Goal: Task Accomplishment & Management: Complete application form

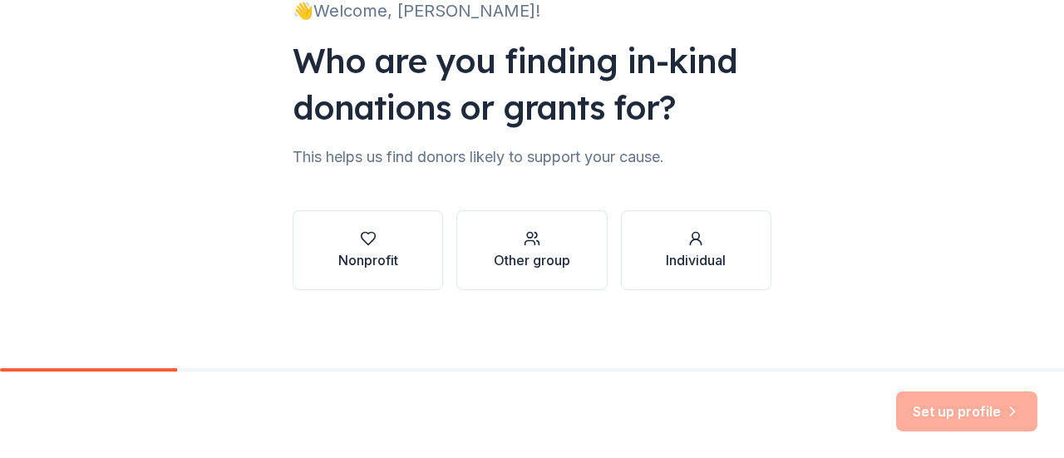
scroll to position [136, 0]
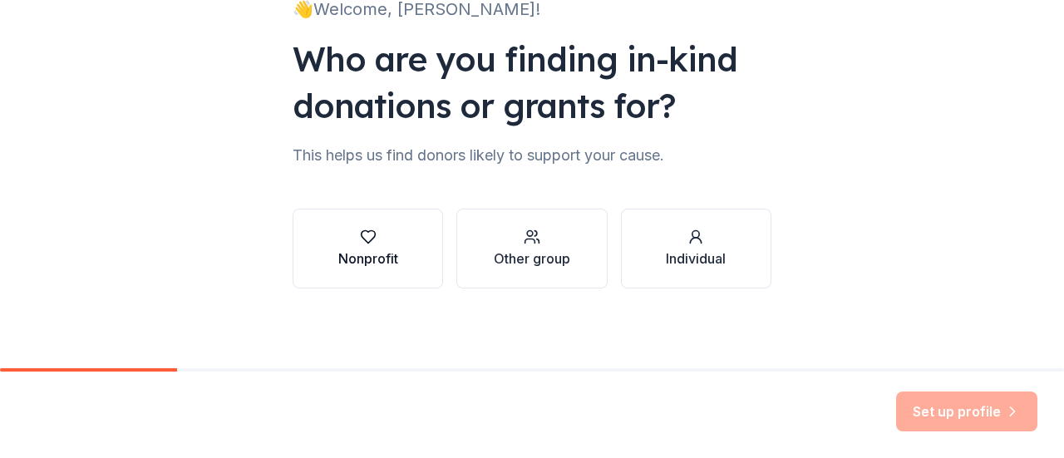
click at [396, 265] on button "Nonprofit" at bounding box center [368, 249] width 151 height 80
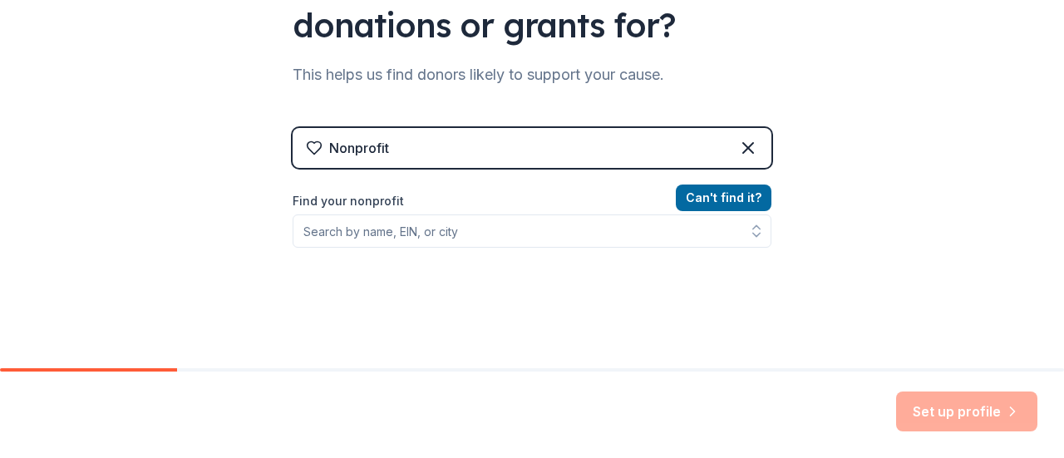
scroll to position [220, 0]
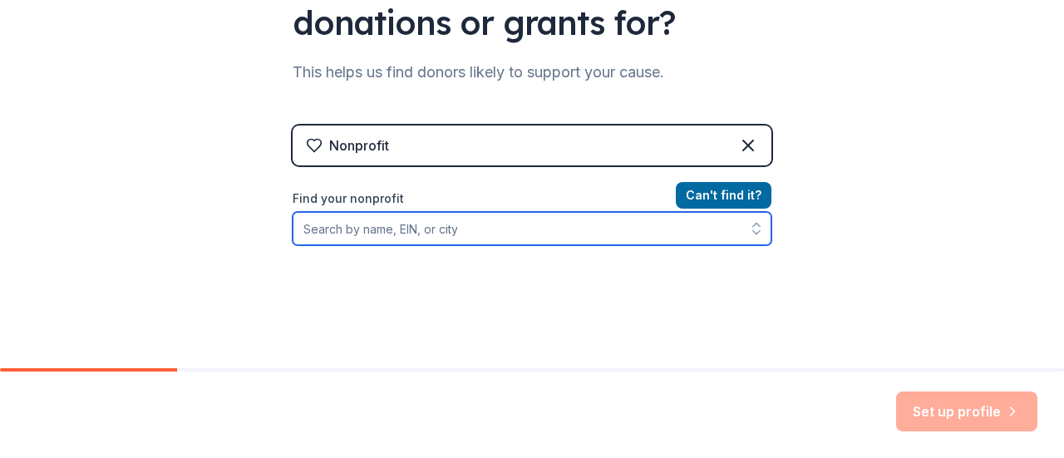
click at [459, 234] on input "Find your nonprofit" at bounding box center [532, 228] width 479 height 33
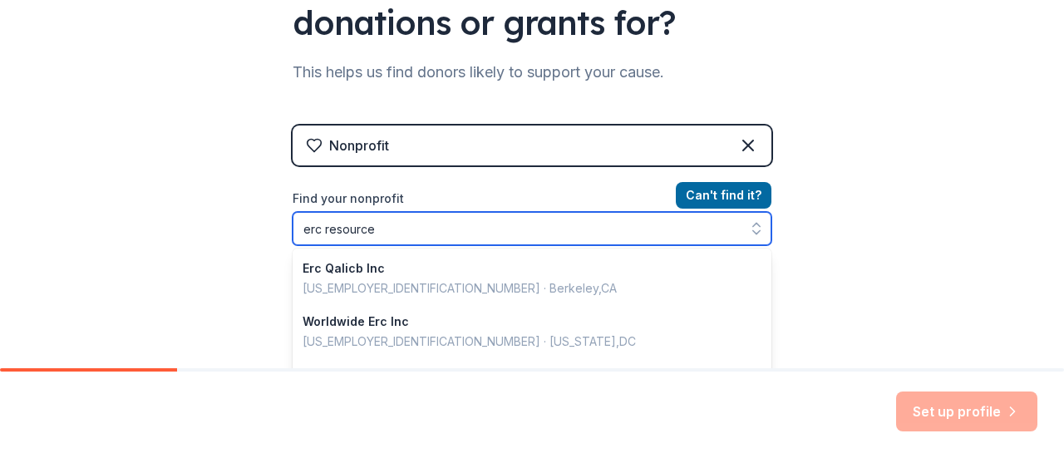
type input "erc resource"
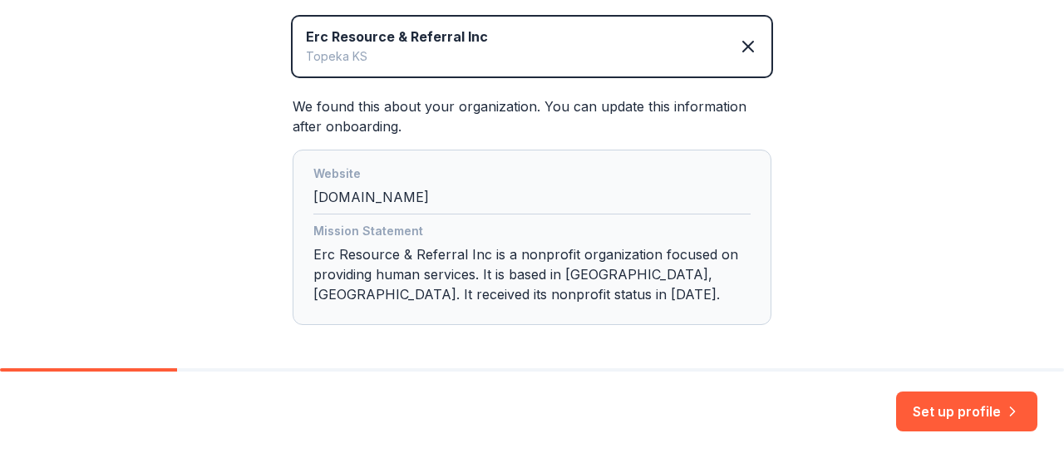
scroll to position [457, 0]
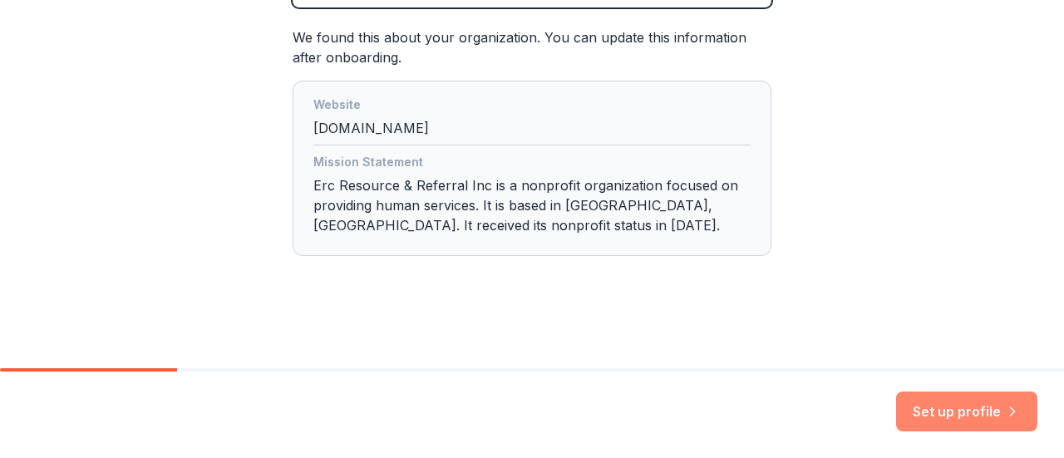
click at [938, 398] on button "Set up profile" at bounding box center [966, 412] width 141 height 40
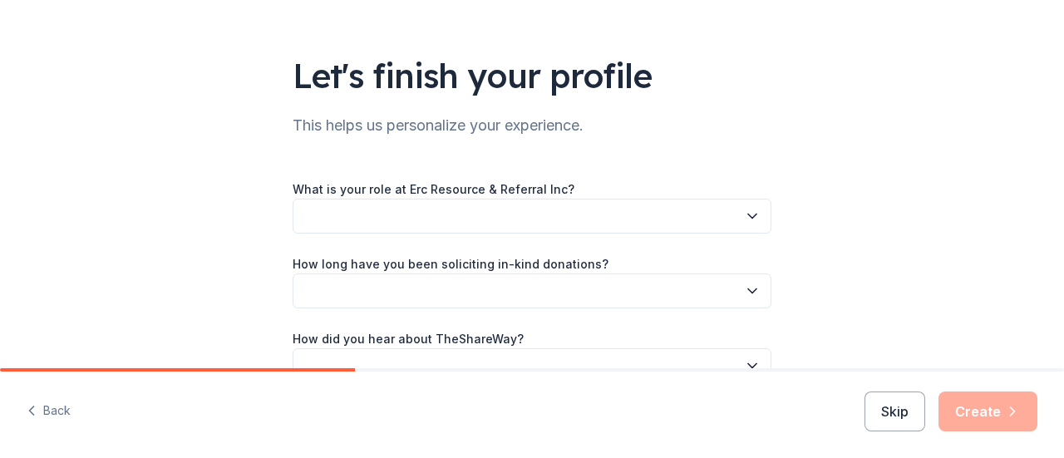
scroll to position [83, 0]
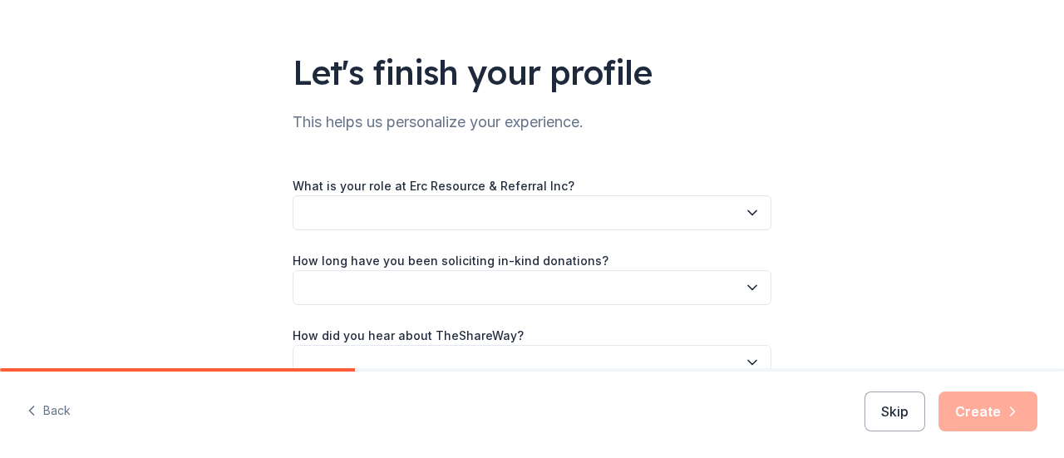
click at [750, 224] on button "button" at bounding box center [532, 212] width 479 height 35
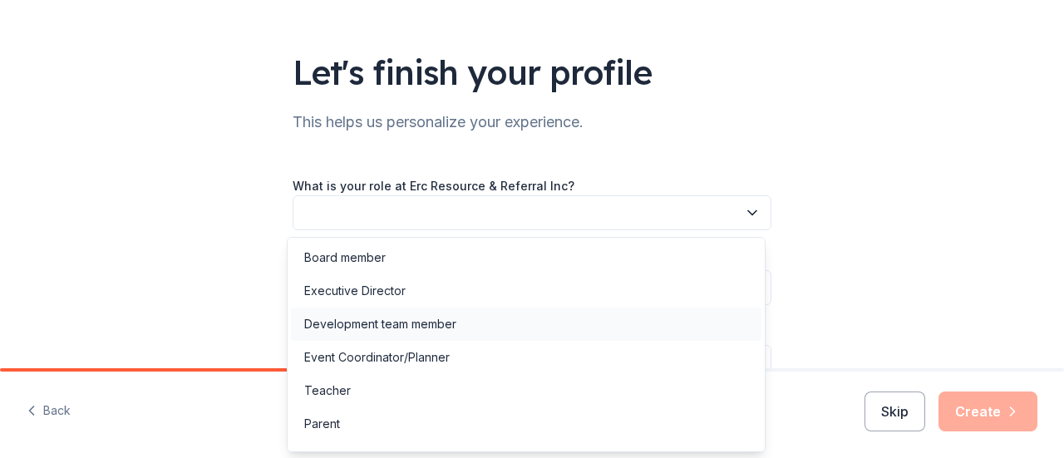
click at [494, 326] on div "Development team member" at bounding box center [526, 324] width 471 height 33
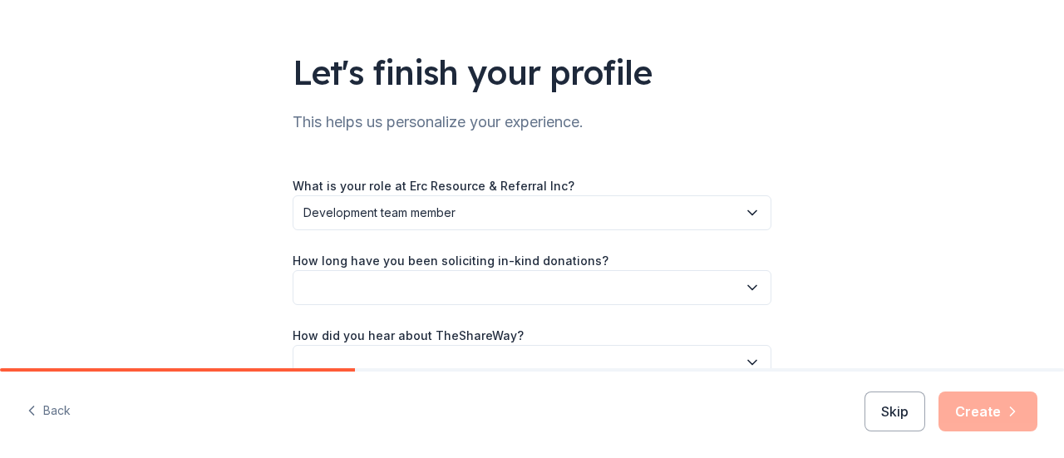
click at [748, 289] on icon "button" at bounding box center [752, 288] width 8 height 4
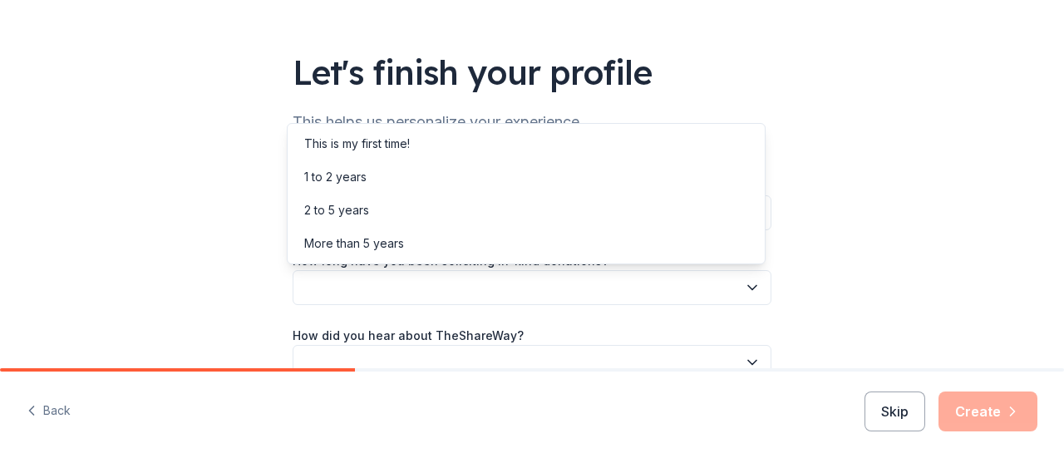
click at [907, 175] on div "Let's finish your profile This helps us personalize your experience. What is yo…" at bounding box center [532, 188] width 1064 height 543
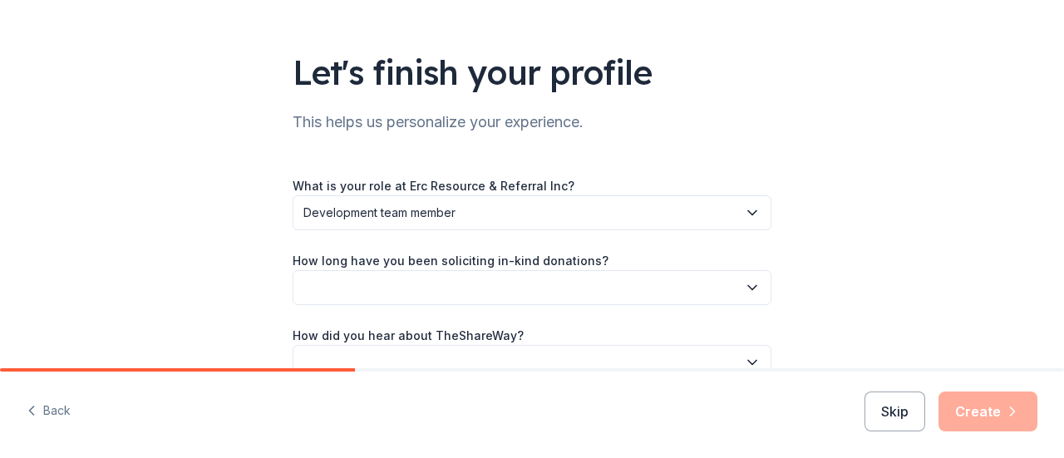
click at [748, 287] on icon "button" at bounding box center [752, 288] width 8 height 4
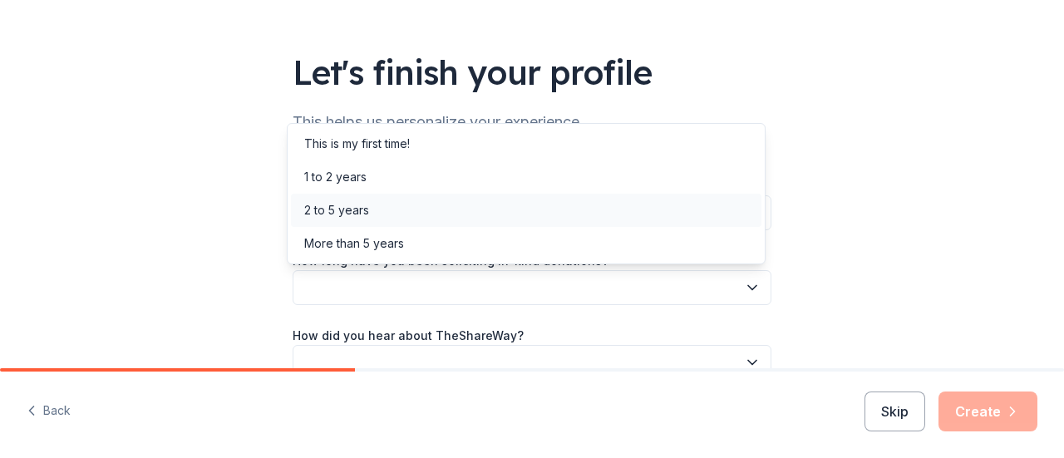
click at [704, 218] on div "2 to 5 years" at bounding box center [526, 210] width 471 height 33
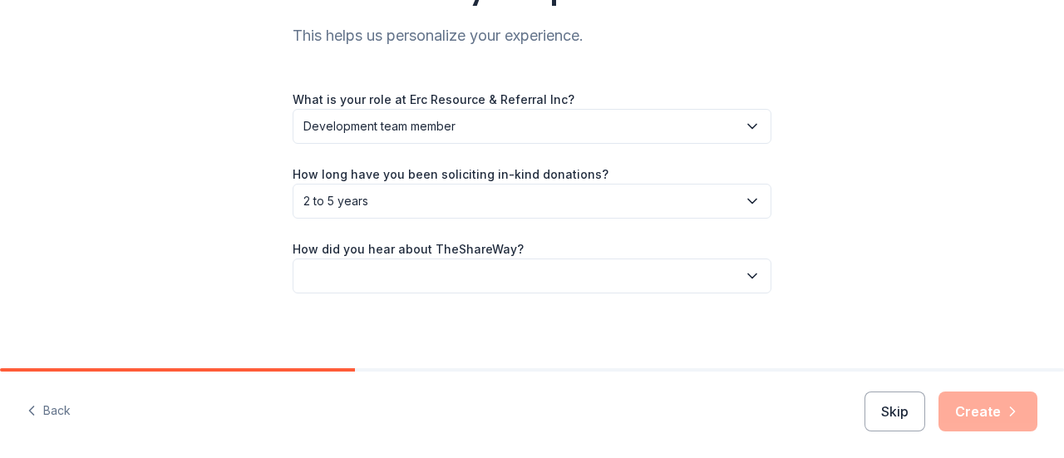
scroll to position [175, 0]
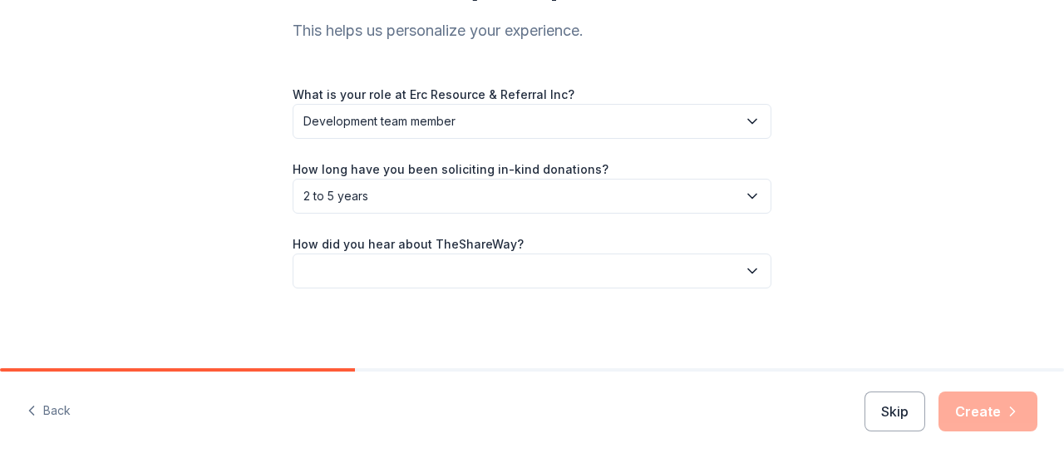
click at [744, 275] on icon "button" at bounding box center [752, 271] width 17 height 17
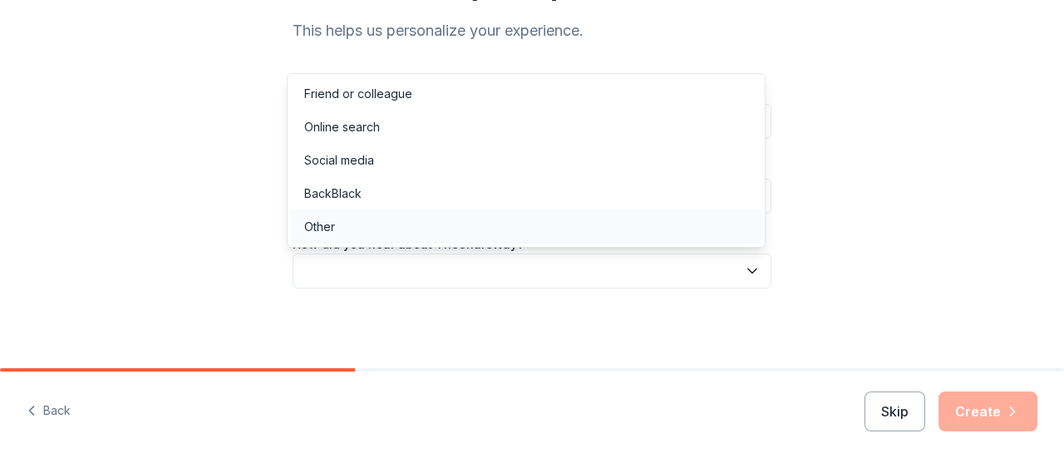
click at [679, 234] on div "Other" at bounding box center [526, 226] width 471 height 33
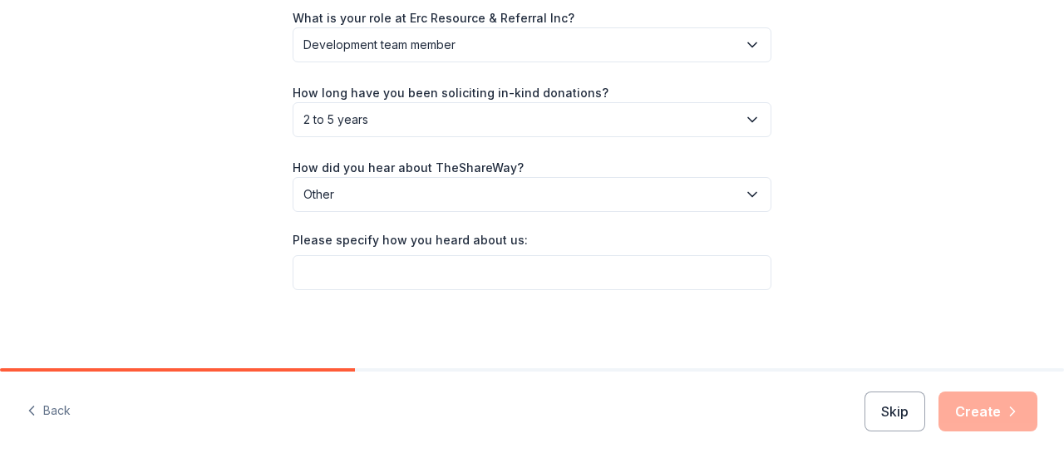
scroll to position [251, 0]
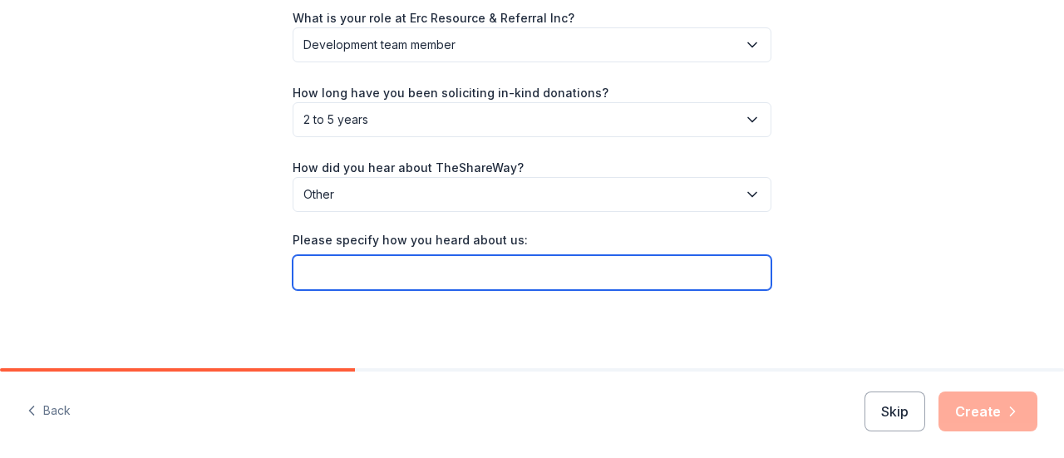
click at [740, 269] on input "Please specify how you heard about us:" at bounding box center [532, 272] width 479 height 35
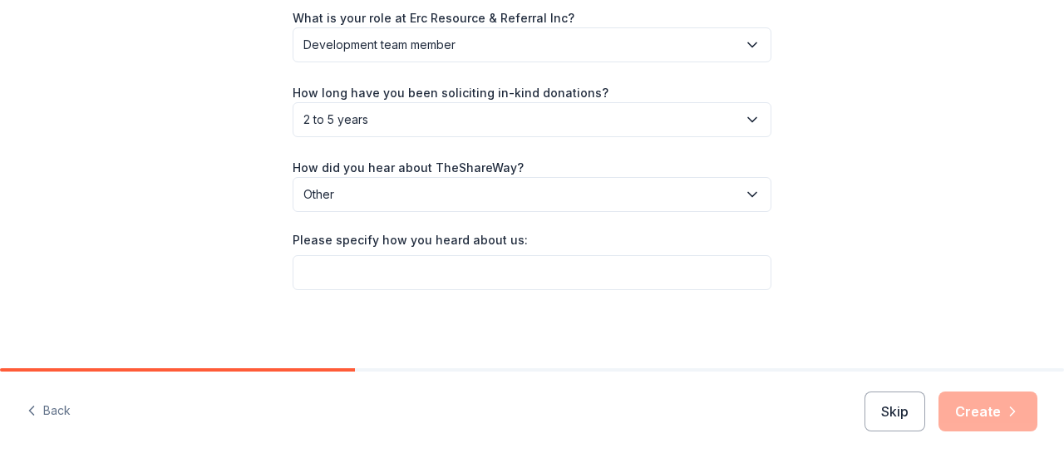
click at [742, 254] on div "Please specify how you heard about us:" at bounding box center [532, 243] width 479 height 23
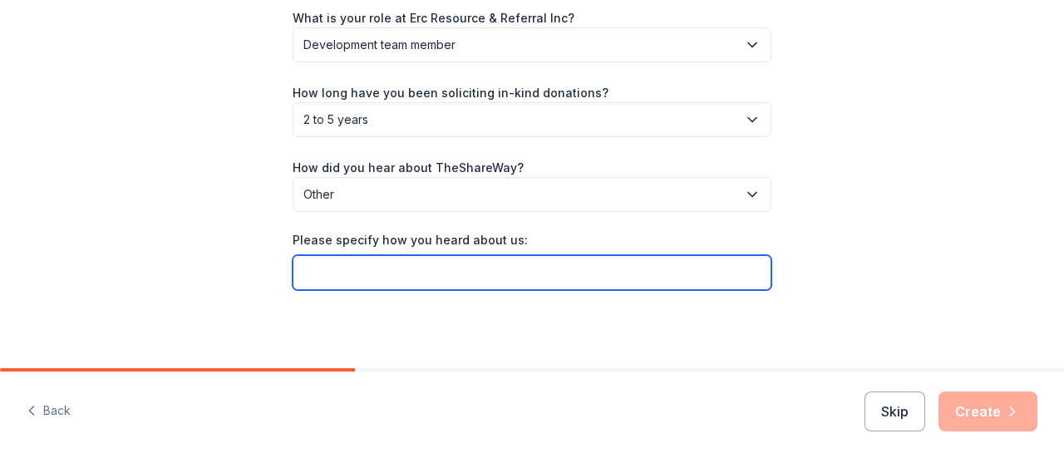
click at [731, 265] on input "Please specify how you heard about us:" at bounding box center [532, 272] width 479 height 35
type input "article on the web"
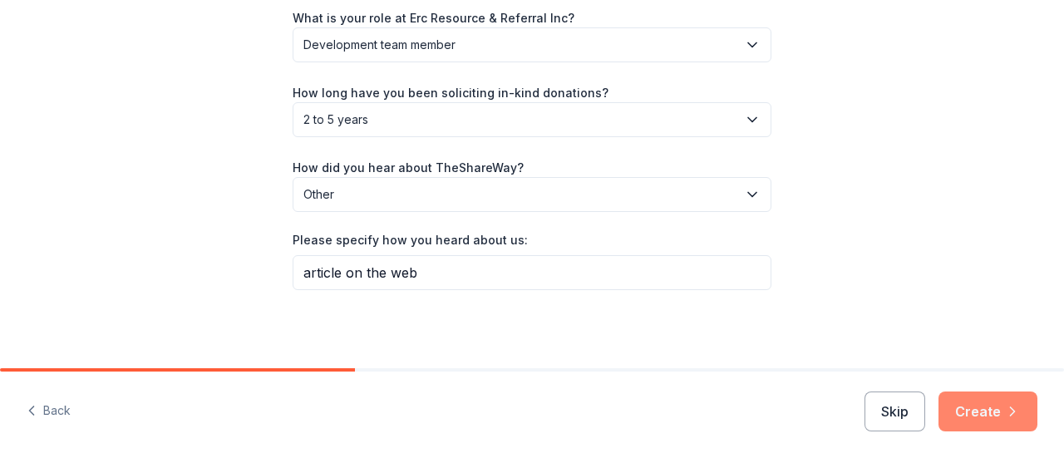
click at [970, 400] on button "Create" at bounding box center [988, 412] width 99 height 40
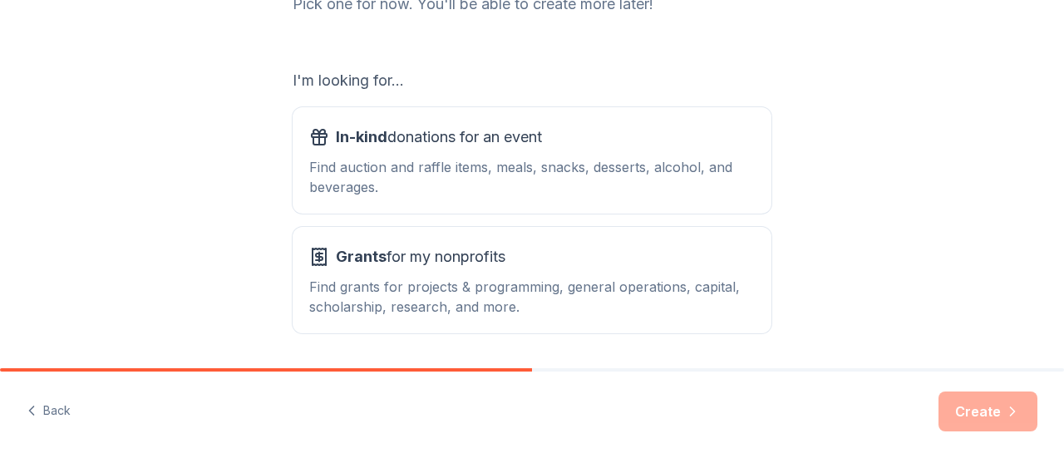
scroll to position [249, 0]
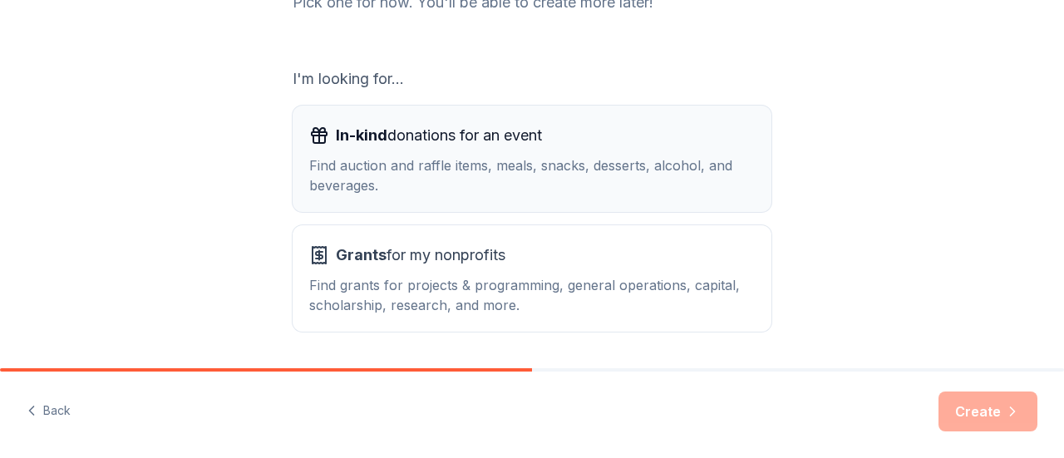
click at [639, 182] on div "Find auction and raffle items, meals, snacks, desserts, alcohol, and beverages." at bounding box center [532, 175] width 446 height 40
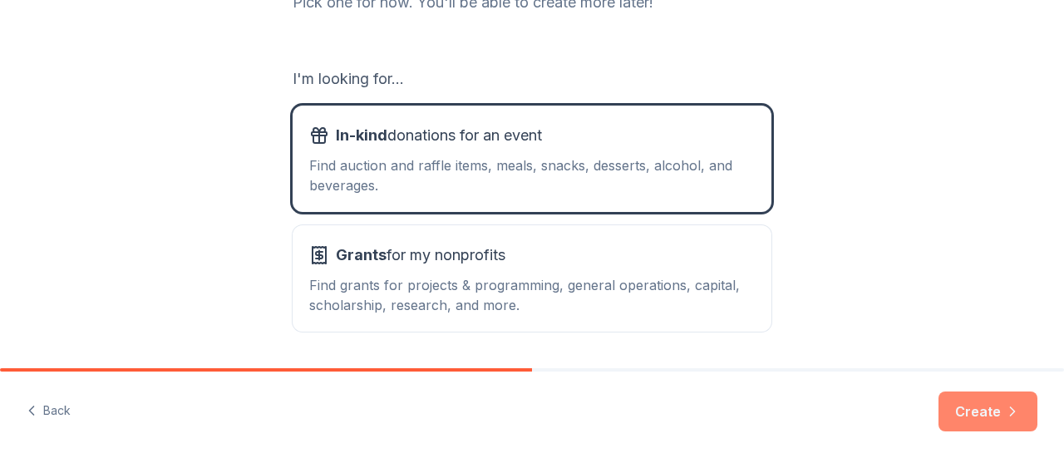
click at [966, 410] on button "Create" at bounding box center [988, 412] width 99 height 40
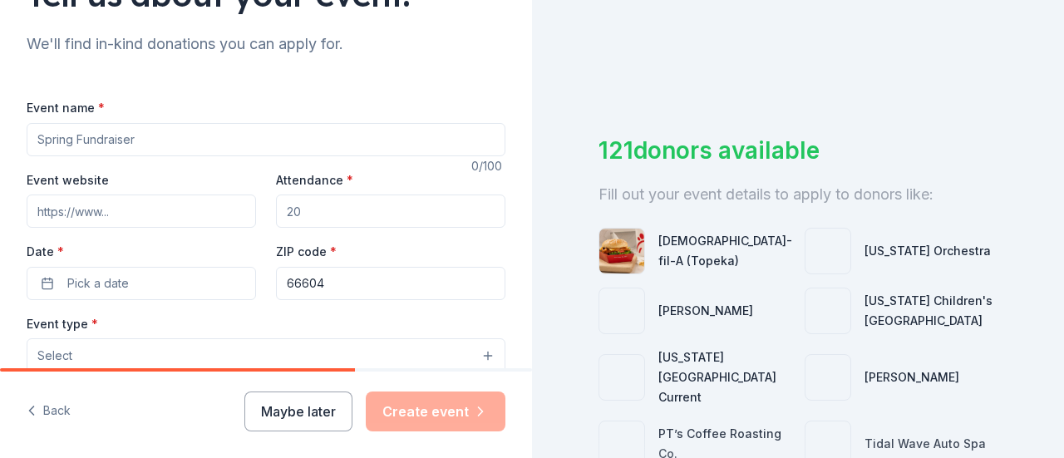
scroll to position [166, 0]
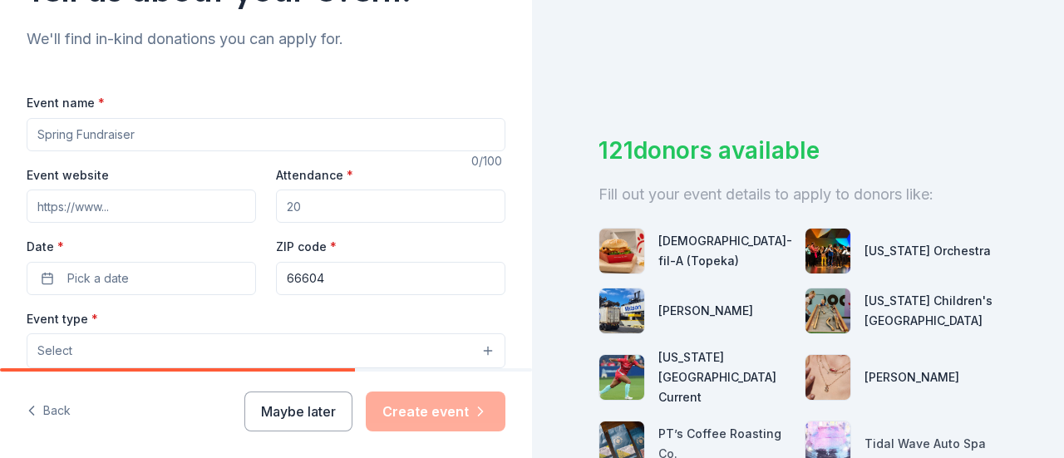
click at [409, 139] on input "Event name *" at bounding box center [266, 134] width 479 height 33
type input "Celebrity Waiter Soriee"
click at [160, 204] on input "Event website" at bounding box center [142, 206] width 230 height 33
paste input "https://east.ks.childcareaware.org/"
type input "https://east.ks.childcareaware.org/"
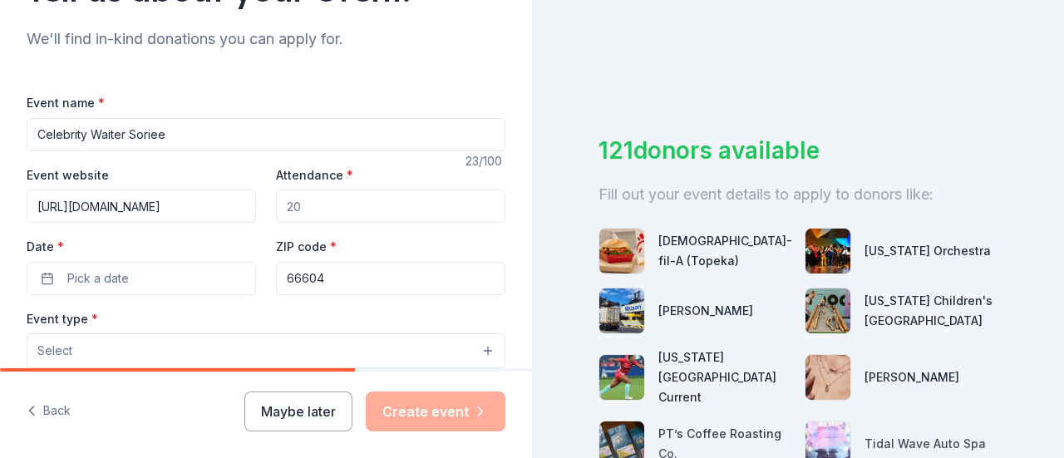
click at [342, 212] on input "Attendance *" at bounding box center [391, 206] width 230 height 33
type input "200"
click at [153, 280] on button "Pick a date" at bounding box center [142, 278] width 230 height 33
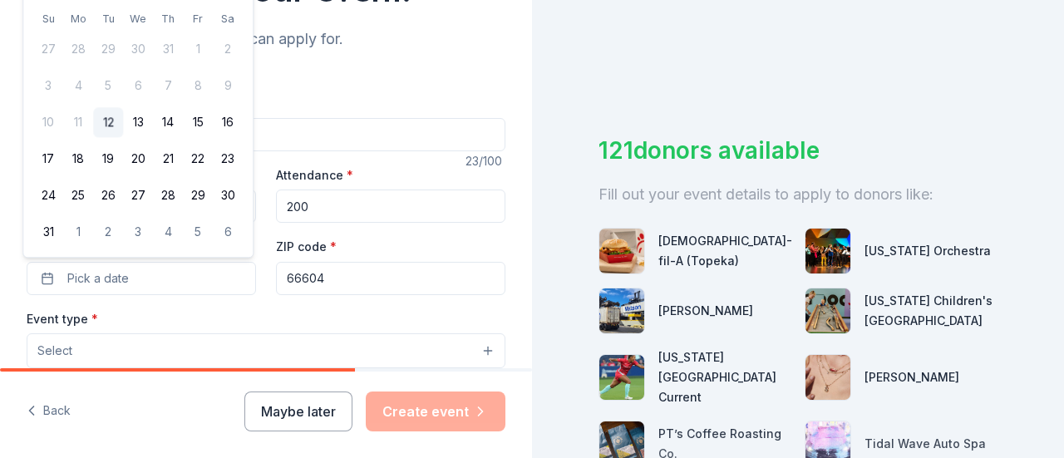
click at [386, 76] on div "Event name * Celebrity Waiter Soriee 23 /100 Event website https://east.ks.chil…" at bounding box center [266, 463] width 479 height 795
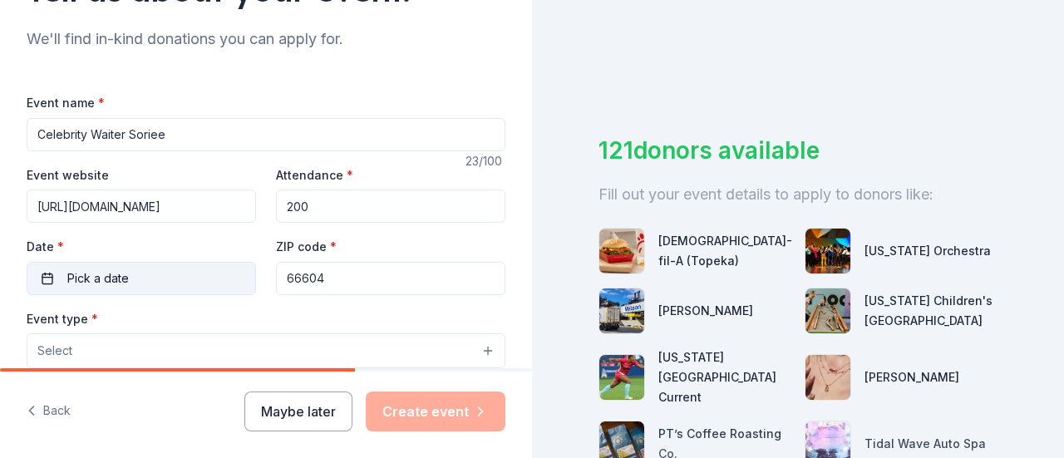
click at [86, 281] on span "Pick a date" at bounding box center [98, 279] width 62 height 20
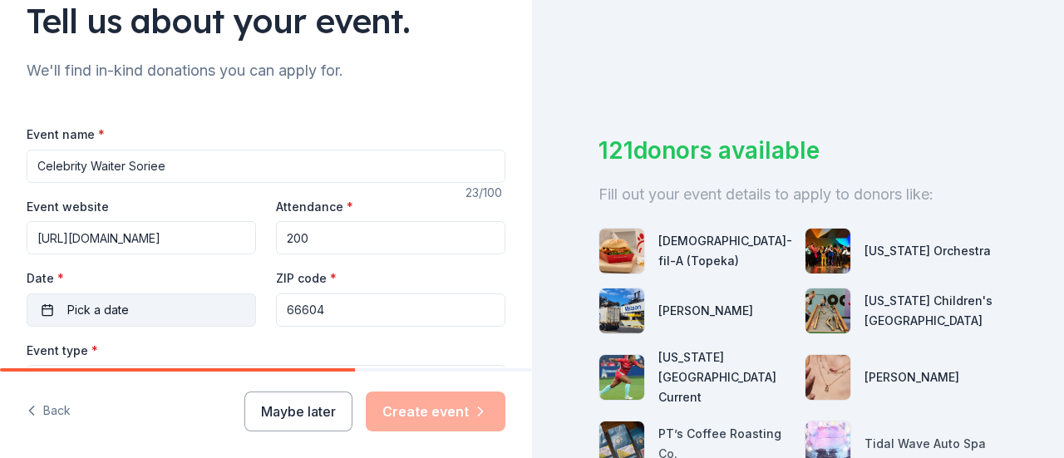
click at [192, 309] on button "Pick a date" at bounding box center [142, 310] width 230 height 33
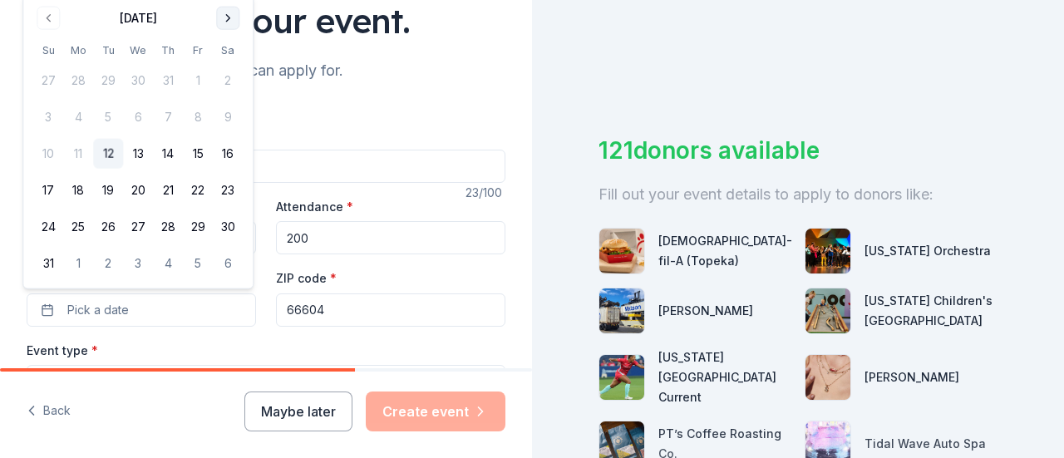
click at [232, 15] on button "Go to next month" at bounding box center [227, 18] width 23 height 23
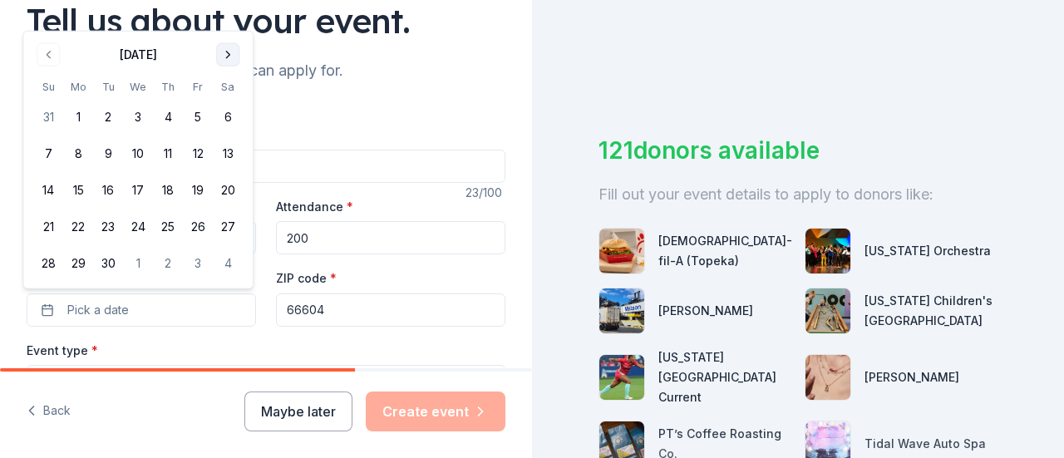
click at [231, 50] on button "Go to next month" at bounding box center [227, 54] width 23 height 23
click at [230, 113] on button "4" at bounding box center [228, 117] width 30 height 30
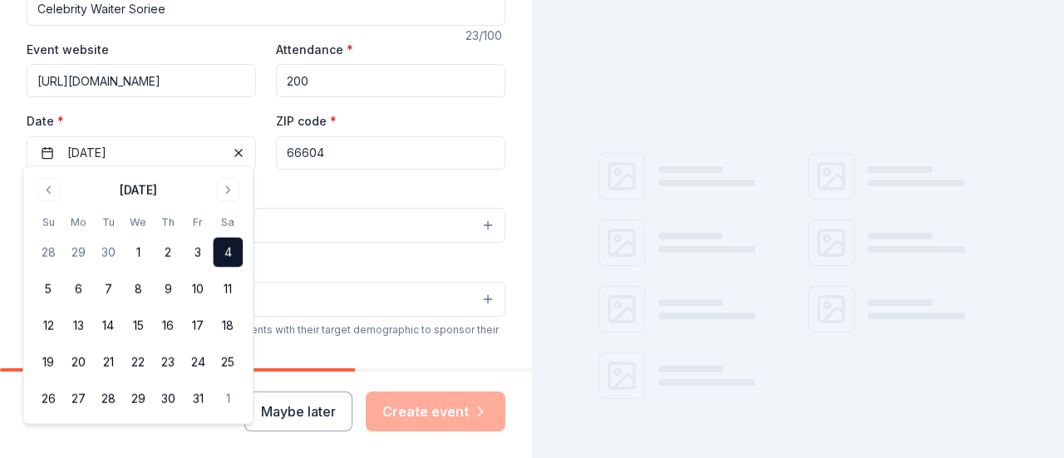
scroll to position [301, 0]
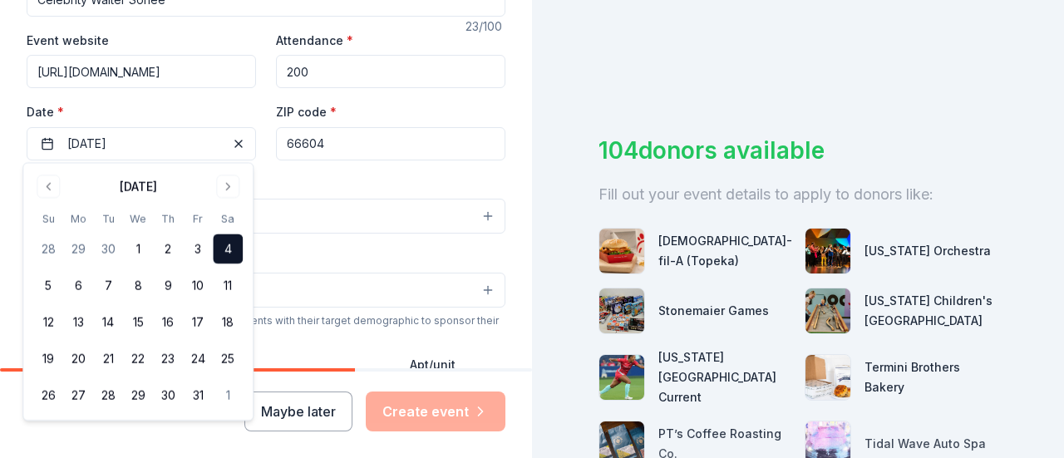
click at [423, 205] on button "Select" at bounding box center [266, 216] width 479 height 35
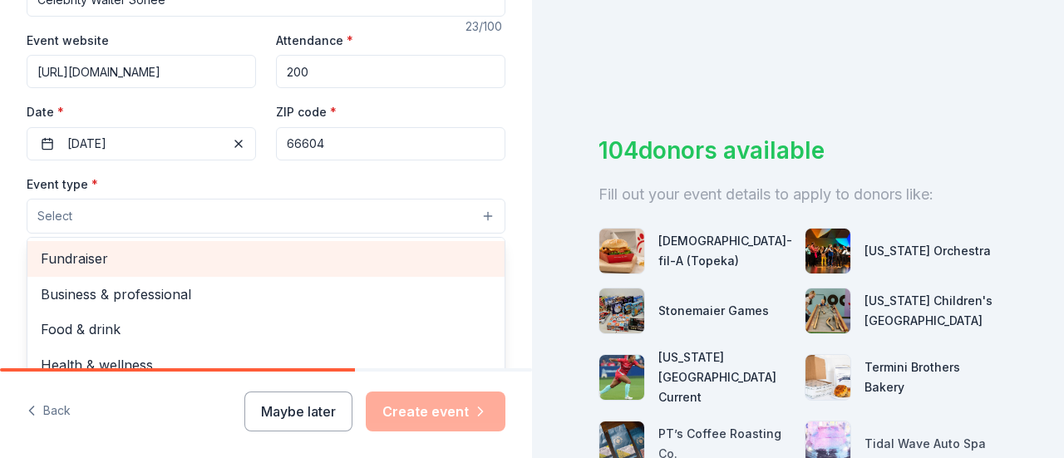
click at [101, 259] on span "Fundraiser" at bounding box center [266, 259] width 451 height 22
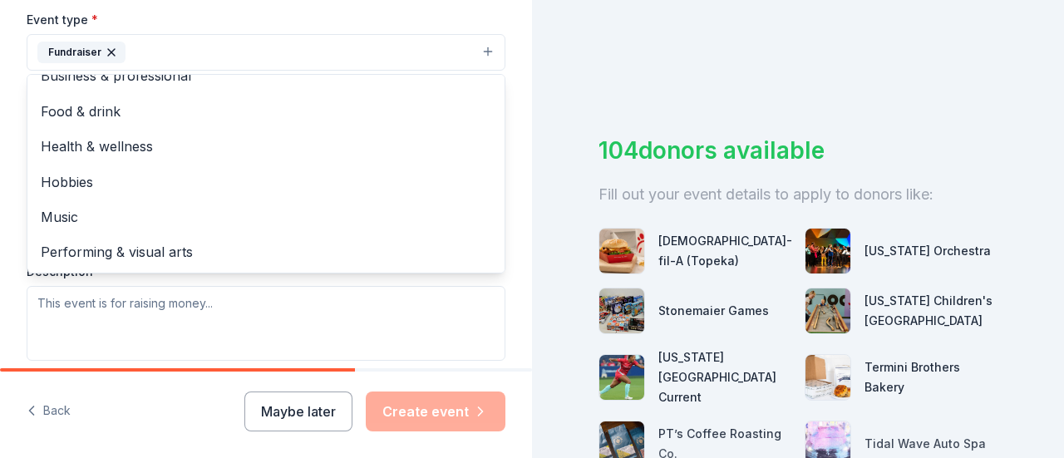
scroll to position [467, 0]
click at [506, 297] on div "Tell us about your event. We'll find in-kind donations you can apply for. Event…" at bounding box center [266, 87] width 532 height 1108
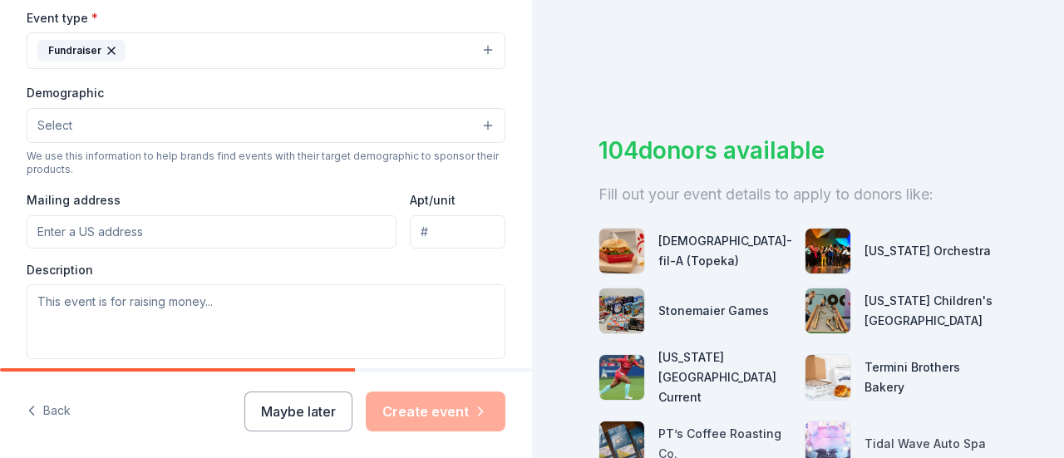
click at [476, 121] on button "Select" at bounding box center [266, 125] width 479 height 35
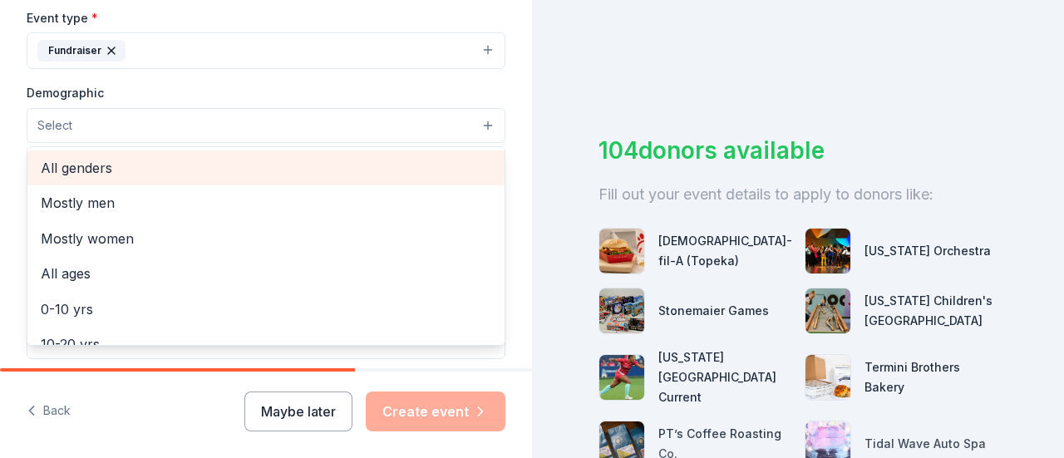
click at [436, 172] on span "All genders" at bounding box center [266, 168] width 451 height 22
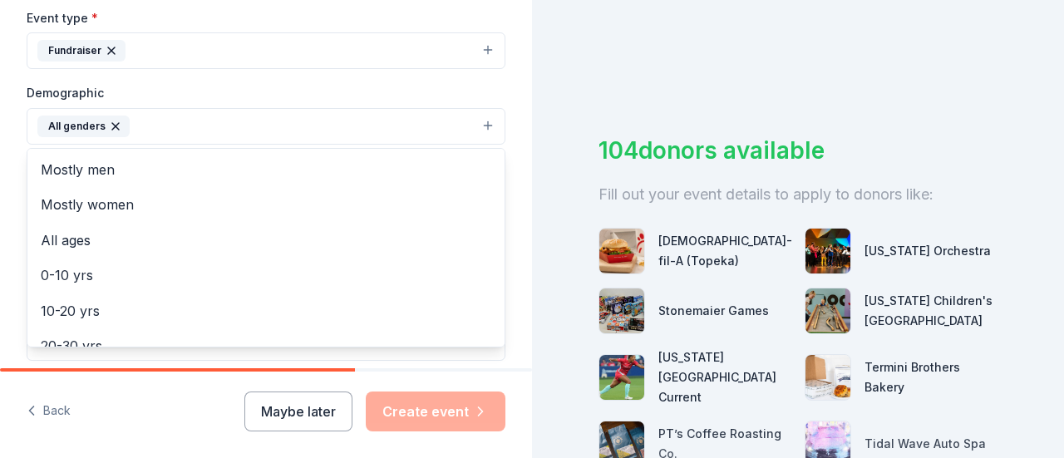
click at [477, 124] on button "All genders" at bounding box center [266, 126] width 479 height 37
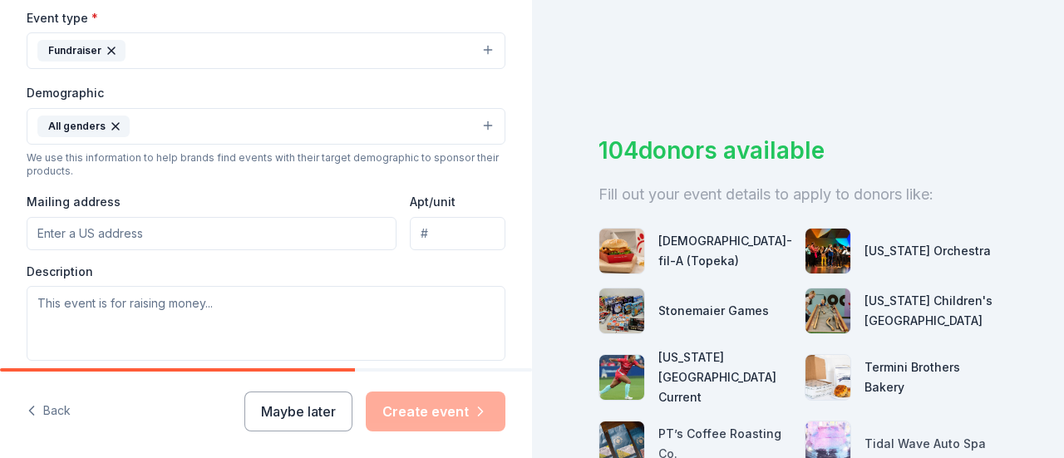
click at [477, 124] on button "All genders" at bounding box center [266, 126] width 479 height 37
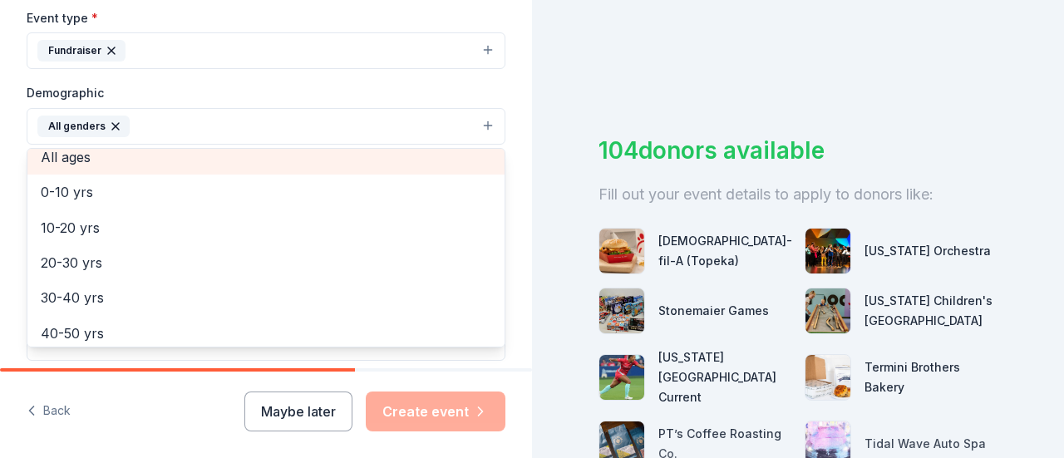
scroll to position [73, 0]
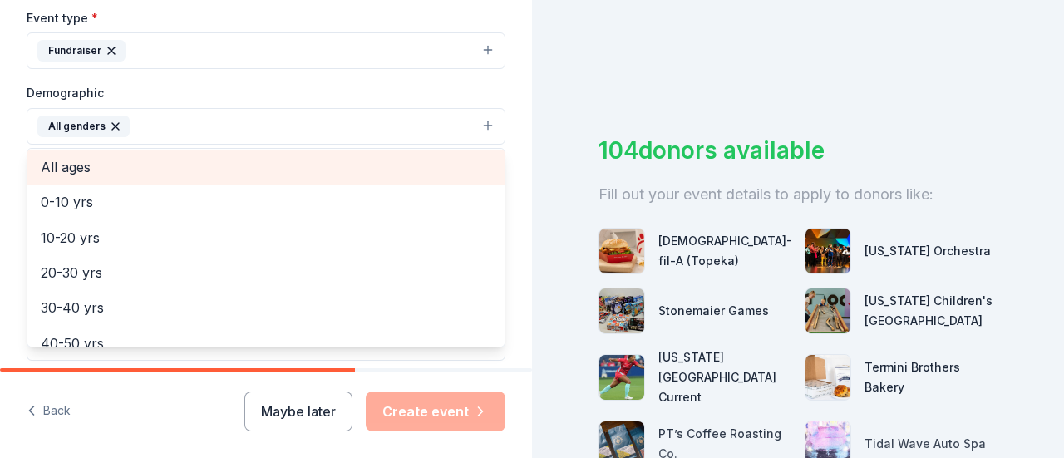
click at [145, 156] on span "All ages" at bounding box center [266, 167] width 451 height 22
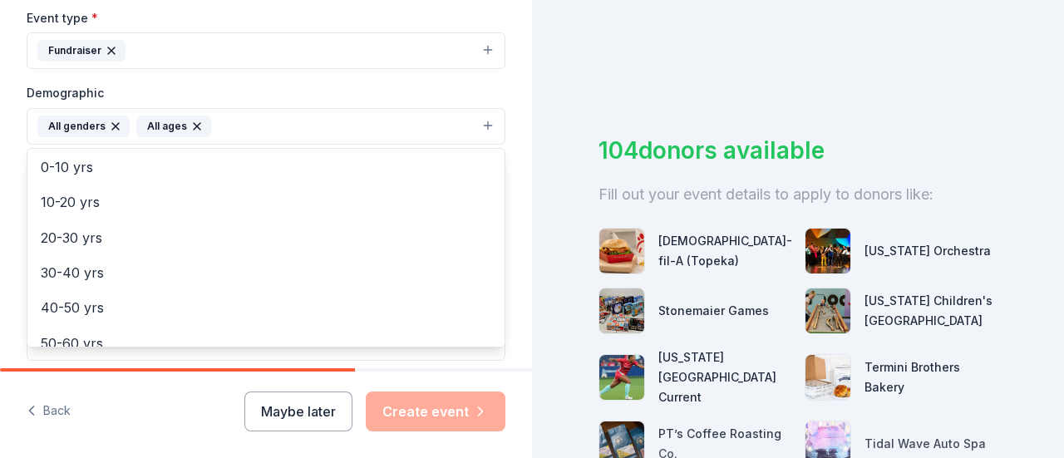
click at [193, 120] on icon "button" at bounding box center [196, 126] width 13 height 13
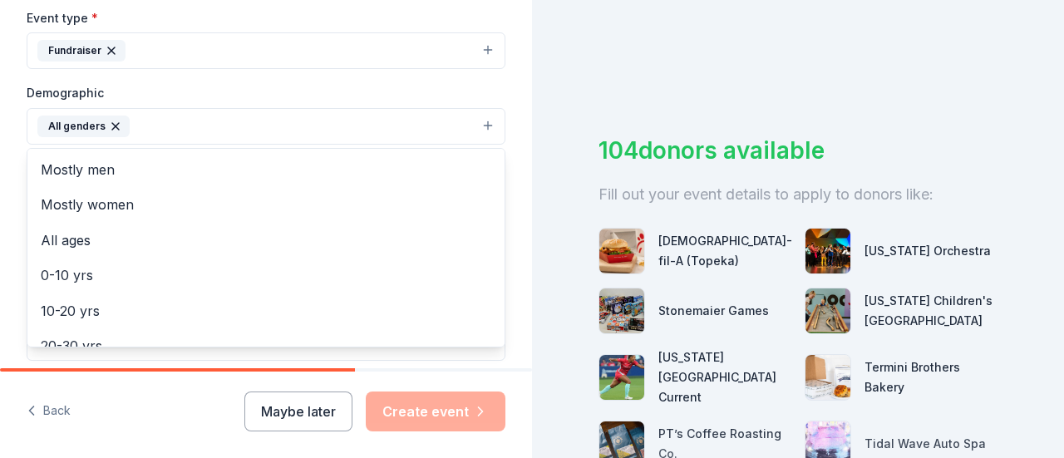
click at [476, 117] on button "All genders" at bounding box center [266, 126] width 479 height 37
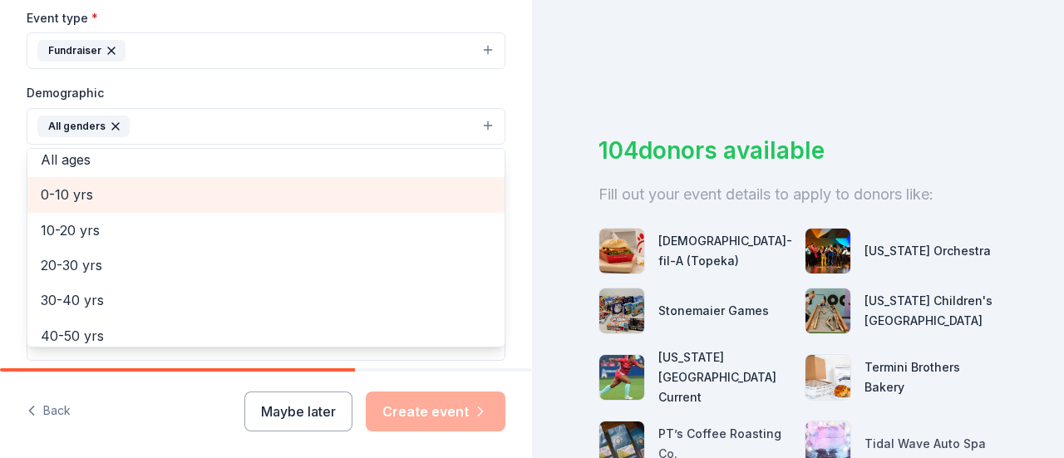
scroll to position [83, 0]
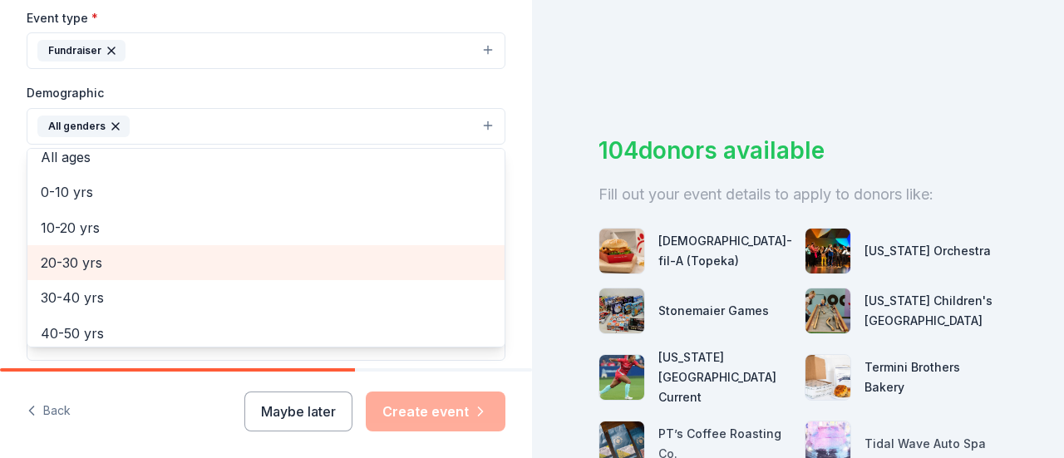
click at [94, 260] on span "20-30 yrs" at bounding box center [266, 263] width 451 height 22
click at [96, 257] on span "30-40 yrs" at bounding box center [266, 263] width 451 height 22
click at [96, 257] on span "40-50 yrs" at bounding box center [266, 263] width 451 height 22
click at [96, 257] on span "50-60 yrs" at bounding box center [266, 263] width 451 height 22
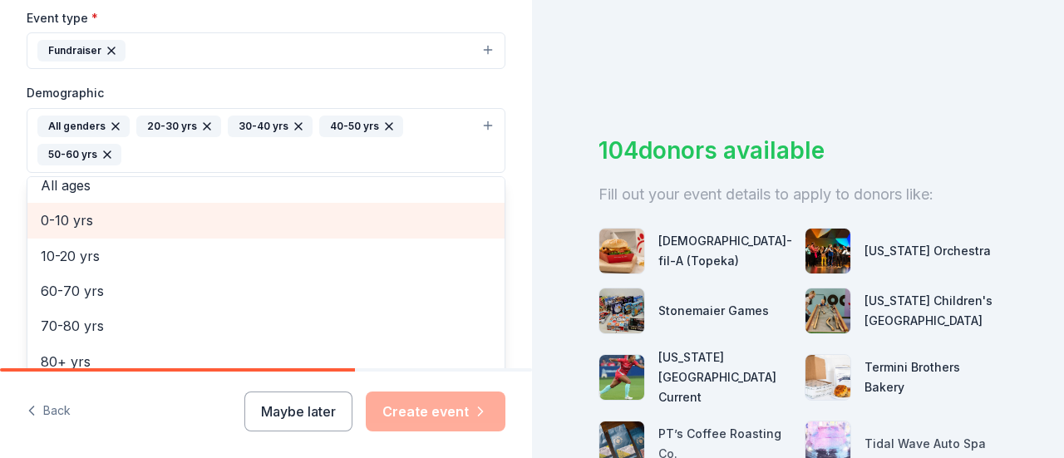
scroll to position [90, 0]
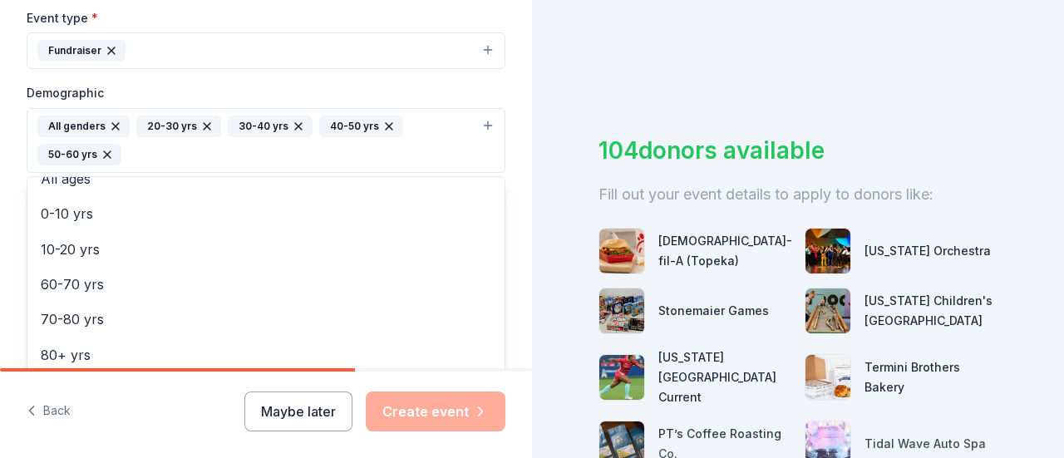
click at [511, 272] on div "Tell us about your event. We'll find in-kind donations you can apply for. Event…" at bounding box center [266, 102] width 532 height 1138
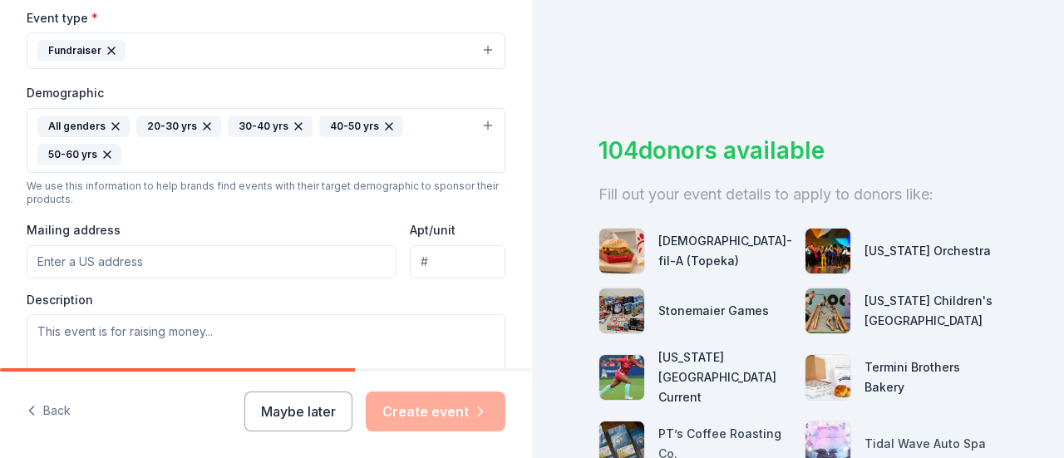
click at [221, 252] on input "Mailing address" at bounding box center [212, 261] width 370 height 33
type input "1100 SW Wanamaker, Suite 201"
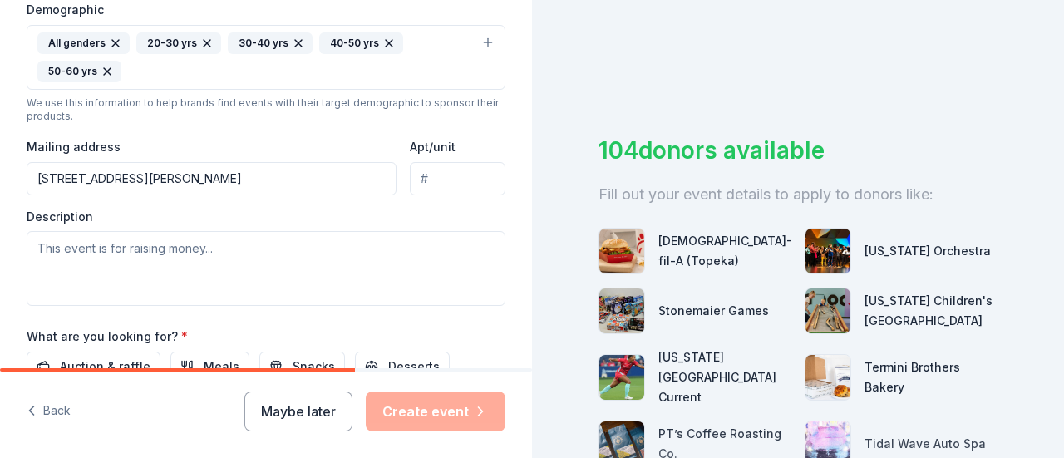
scroll to position [550, 0]
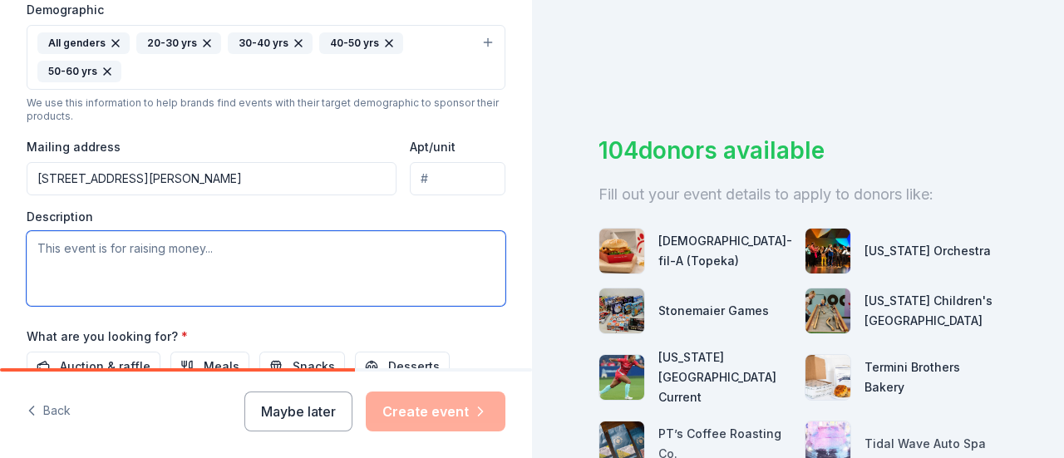
click at [105, 250] on textarea at bounding box center [266, 268] width 479 height 75
paste textarea "2nd Annual Celebrity Waiter Soirée. It’s a lively, feel-good evening with a pow…"
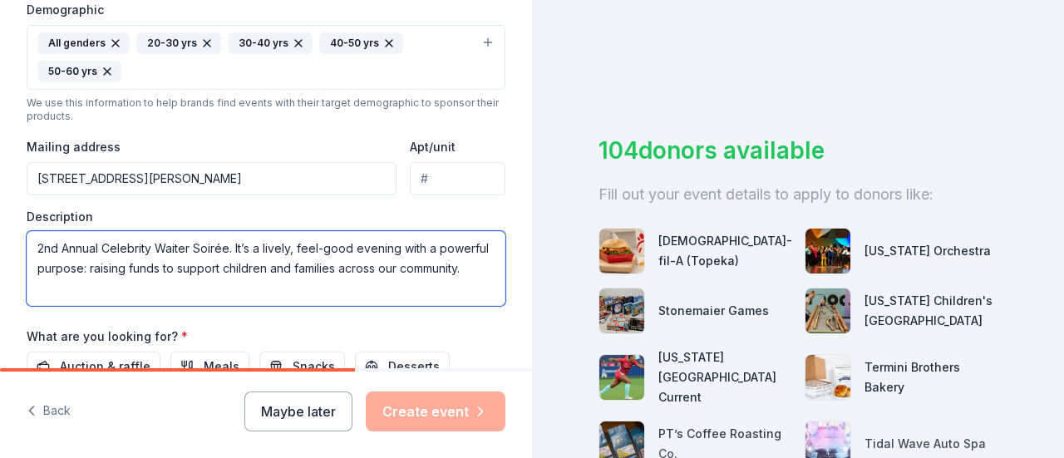
paste textarea "Your donation will support our mission: to promote the healthy development of y…"
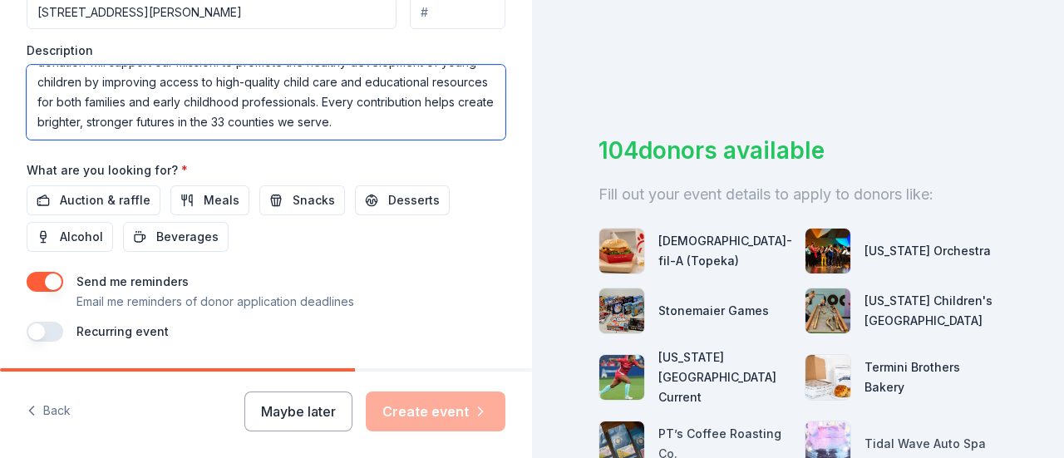
scroll to position [717, 0]
type textarea "2nd Annual Celebrity Waiter Soirée. It’s a lively, feel-good evening with a pow…"
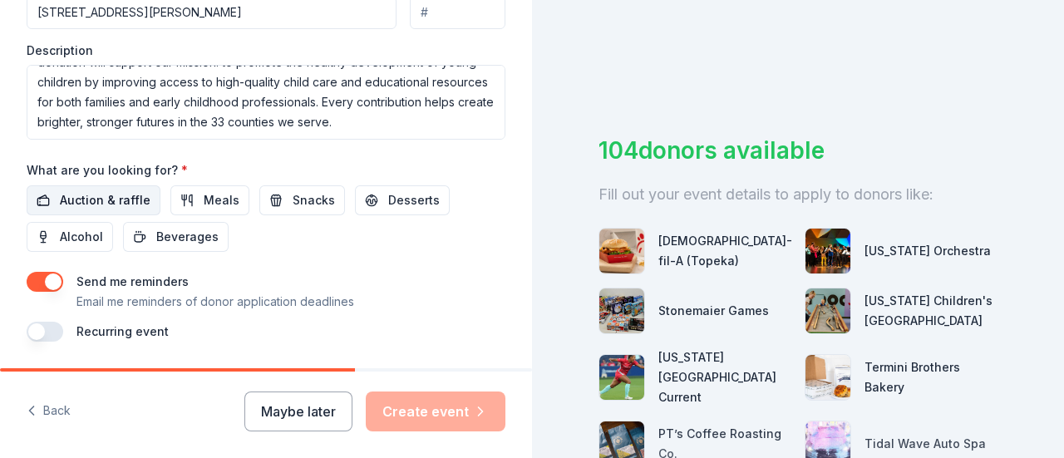
click at [99, 194] on span "Auction & raffle" at bounding box center [105, 200] width 91 height 20
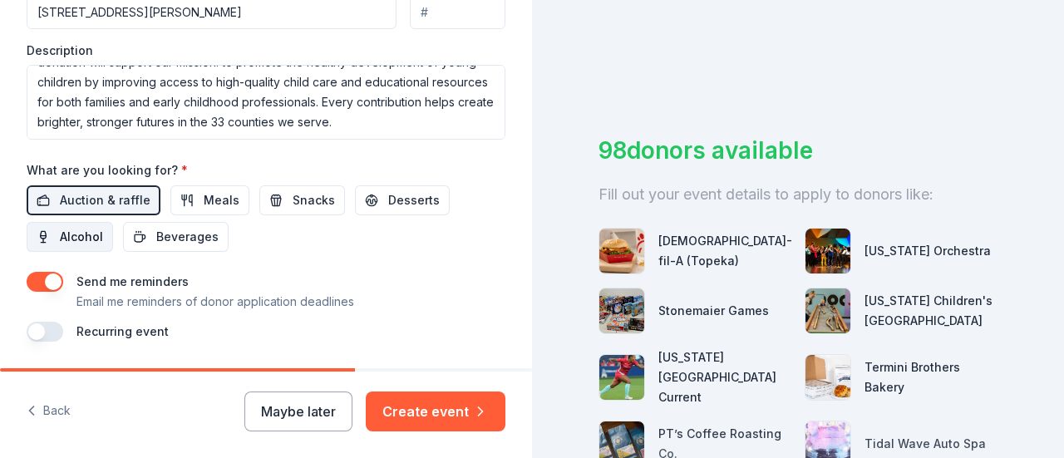
click at [84, 228] on span "Alcohol" at bounding box center [81, 237] width 43 height 20
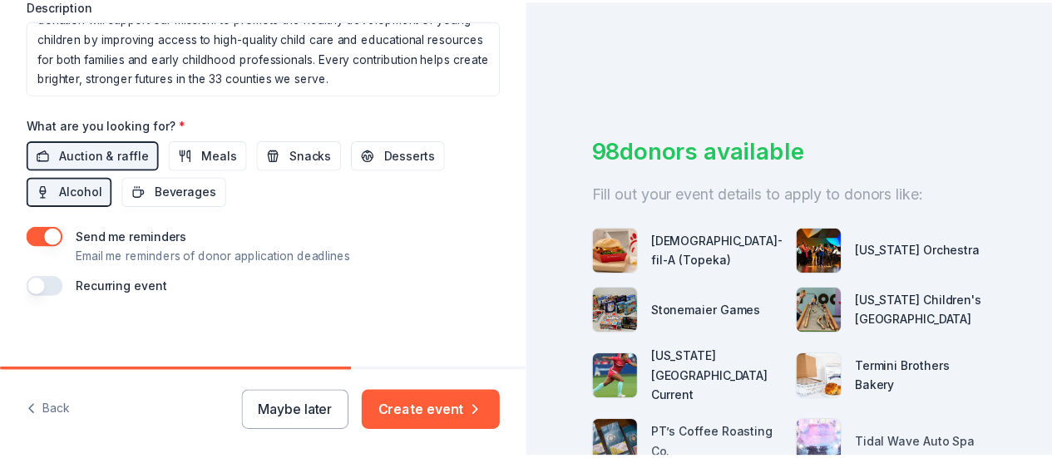
scroll to position [764, 0]
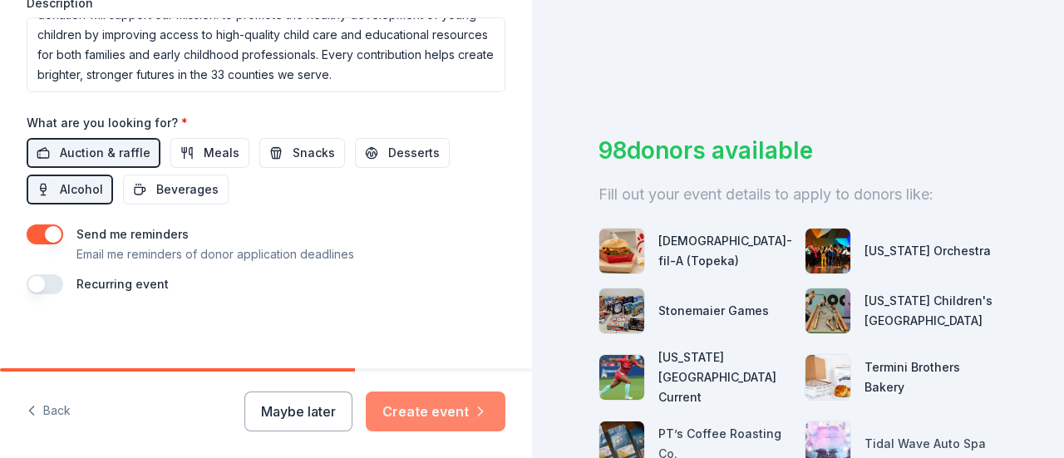
click at [421, 408] on button "Create event" at bounding box center [436, 412] width 140 height 40
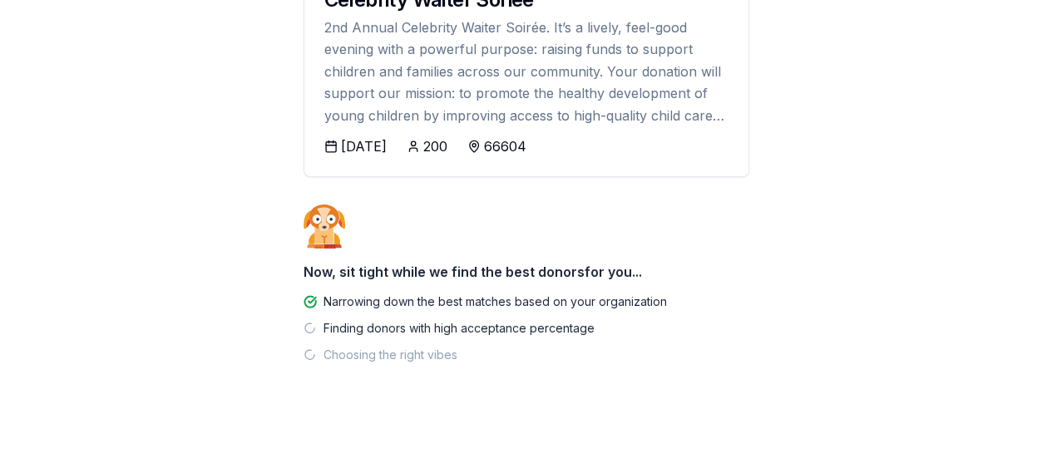
scroll to position [265, 0]
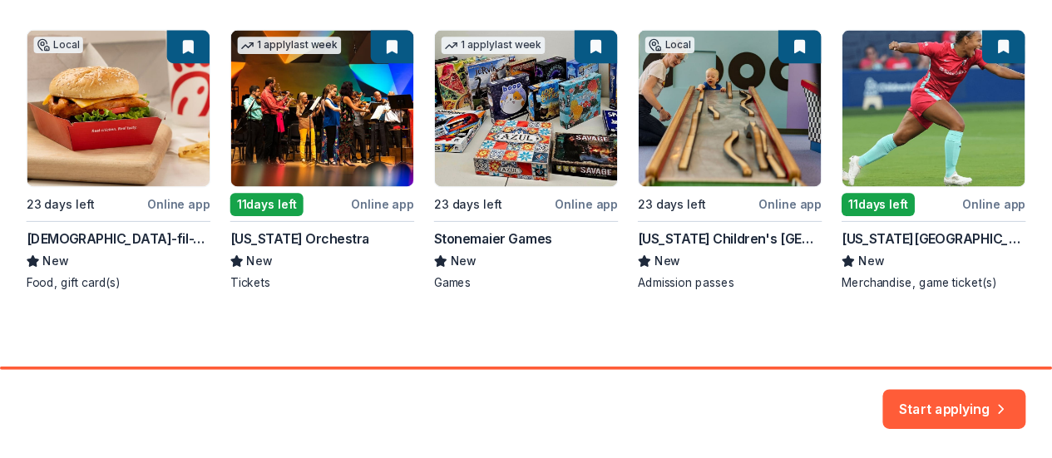
scroll to position [313, 0]
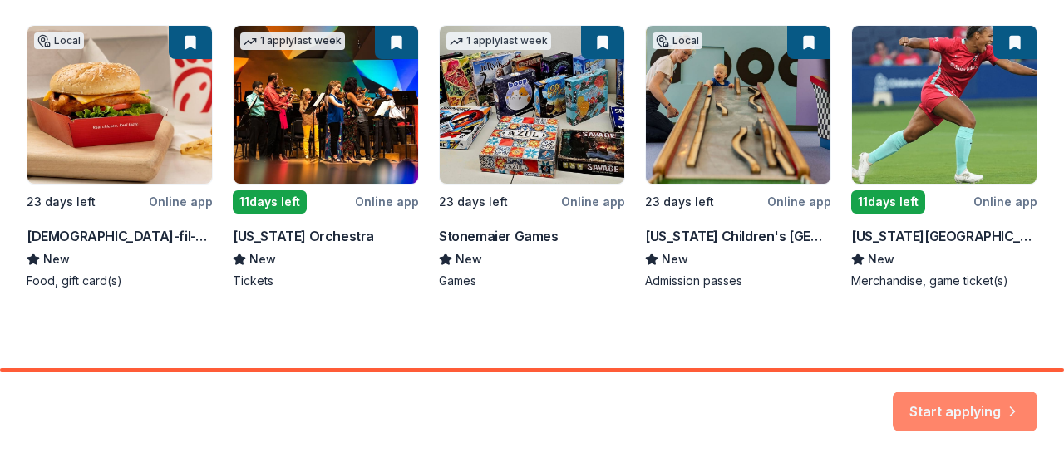
click at [948, 399] on button "Start applying" at bounding box center [965, 402] width 145 height 40
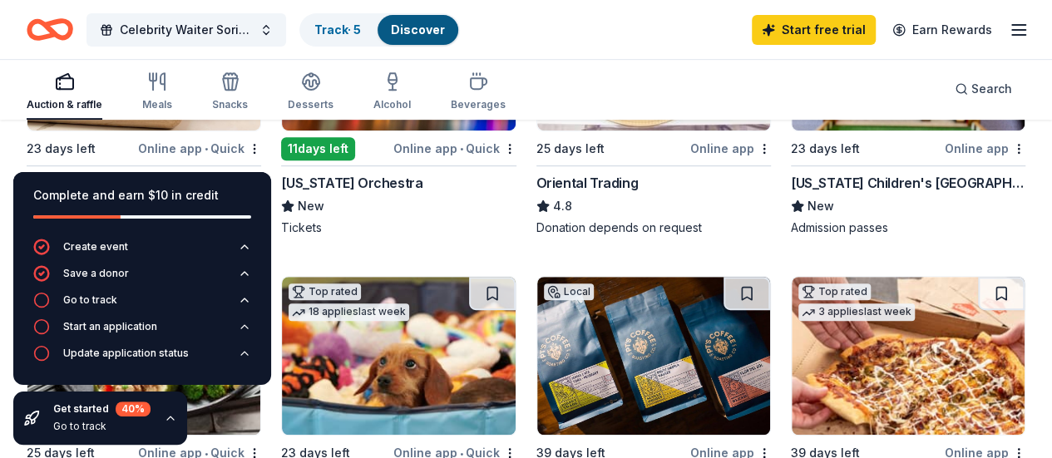
scroll to position [333, 0]
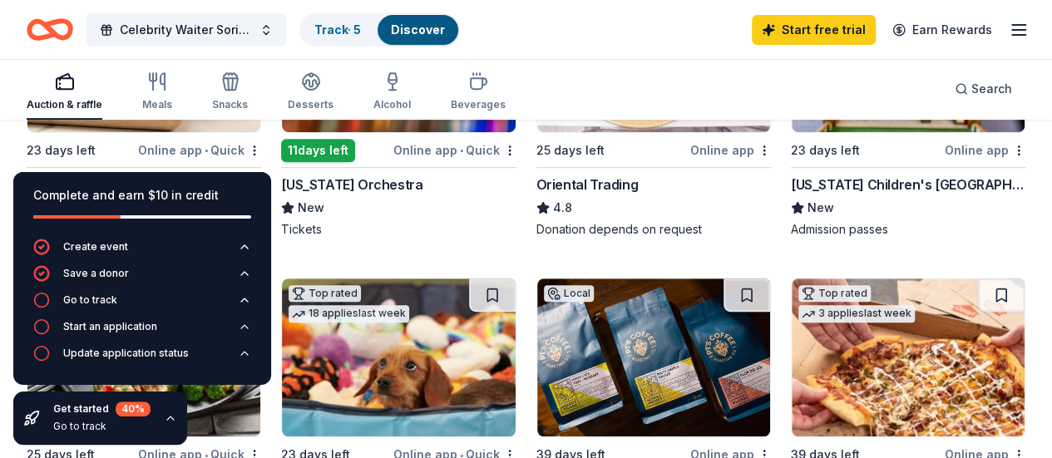
click at [339, 195] on div "[US_STATE] Orchestra" at bounding box center [351, 185] width 141 height 20
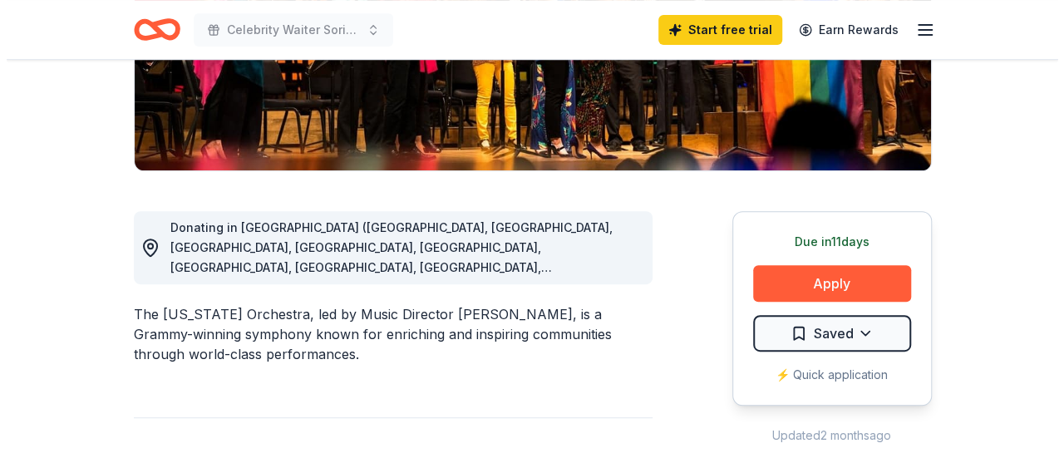
scroll to position [333, 0]
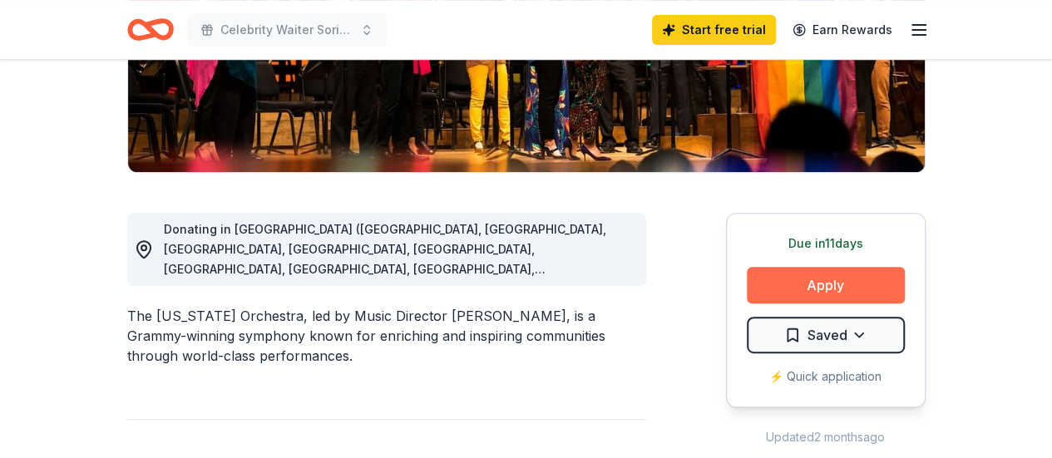
click at [793, 295] on button "Apply" at bounding box center [826, 285] width 158 height 37
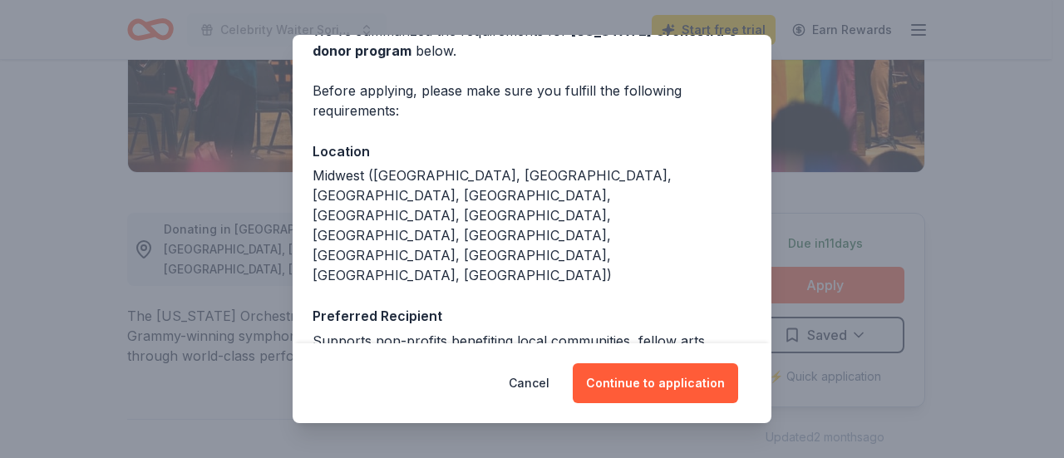
scroll to position [91, 0]
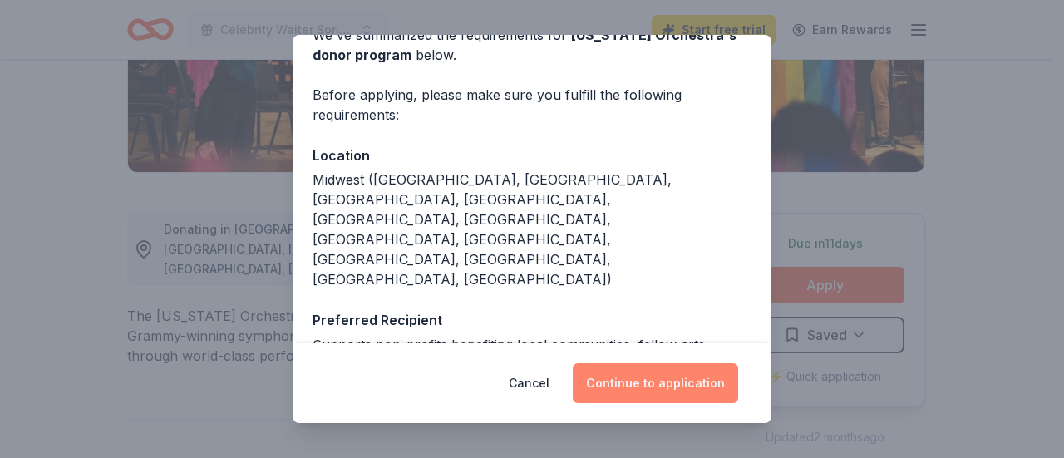
click at [664, 380] on button "Continue to application" at bounding box center [655, 383] width 165 height 40
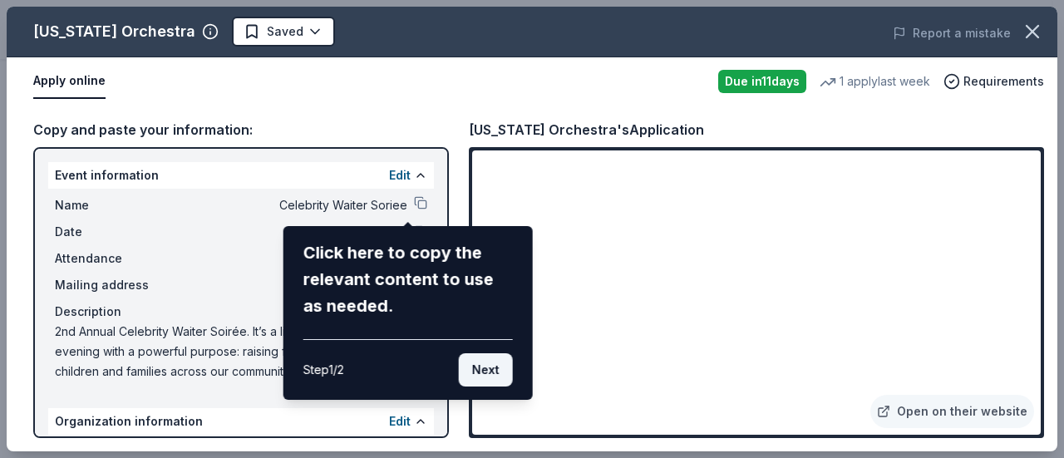
click at [477, 377] on button "Next" at bounding box center [486, 369] width 54 height 33
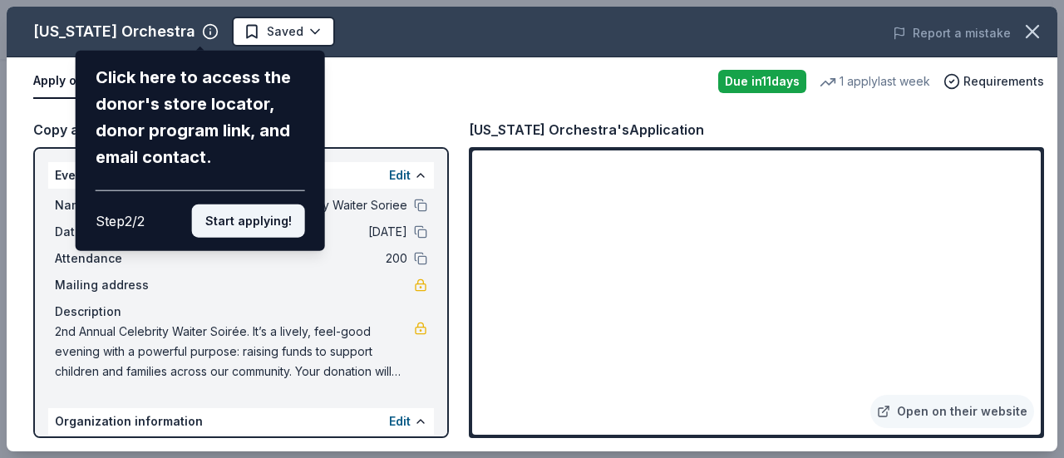
click at [260, 224] on button "Start applying!" at bounding box center [248, 221] width 113 height 33
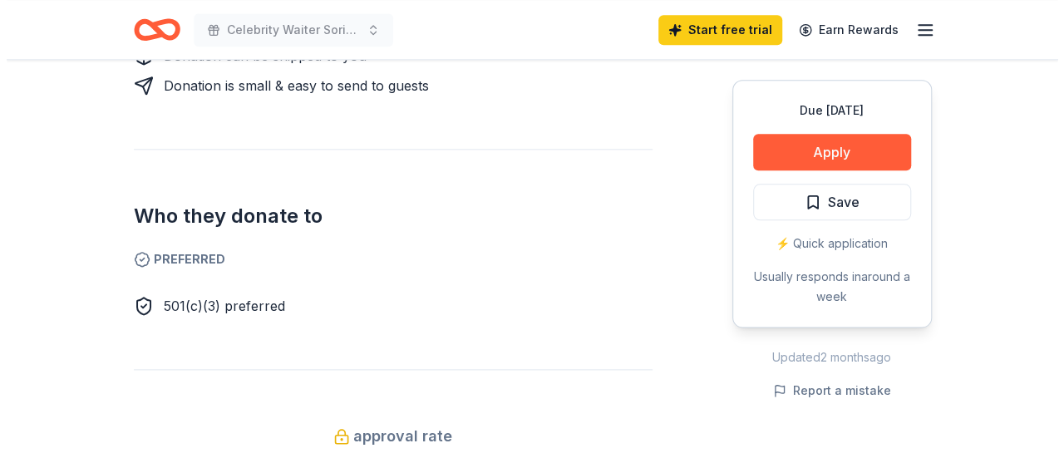
scroll to position [915, 0]
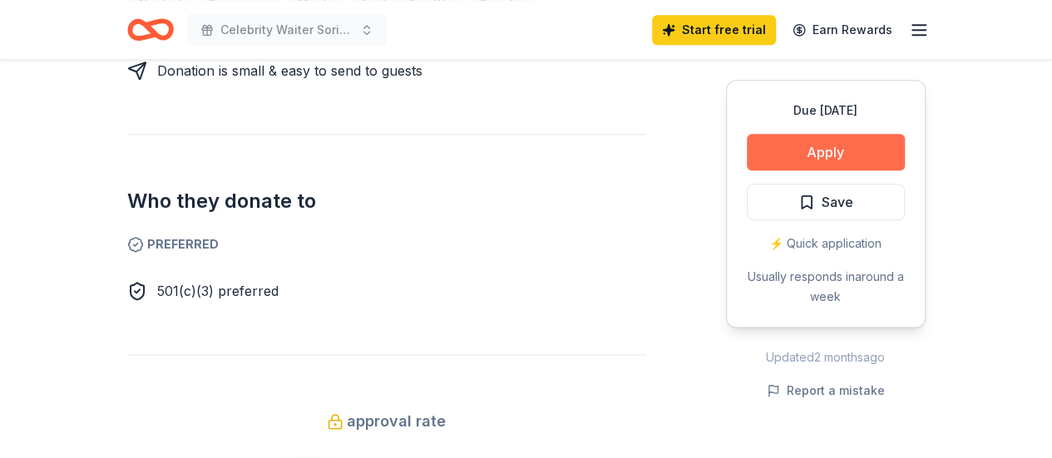
click at [833, 165] on button "Apply" at bounding box center [826, 152] width 158 height 37
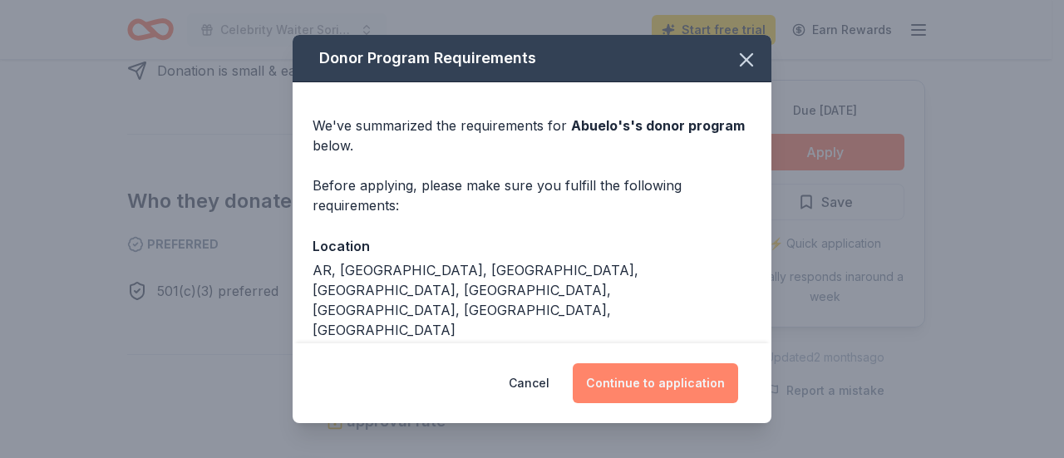
click at [713, 385] on button "Continue to application" at bounding box center [655, 383] width 165 height 40
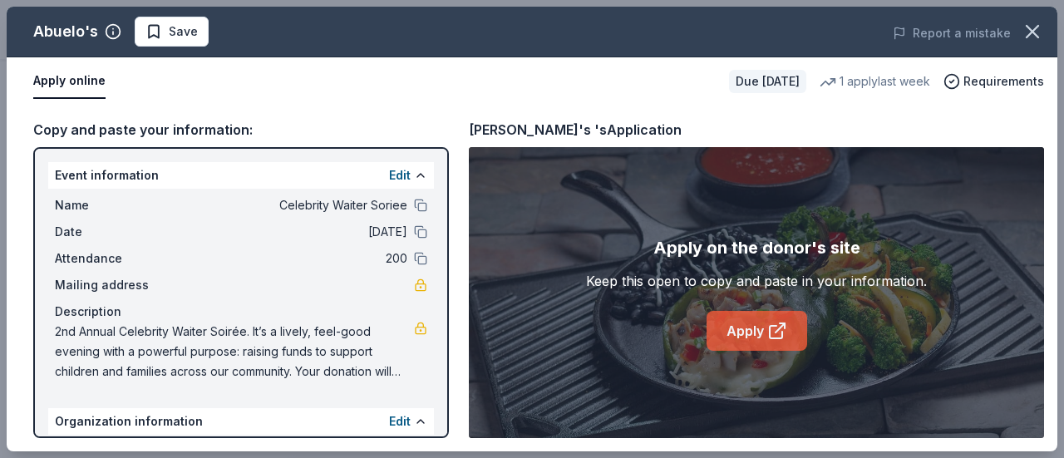
click at [738, 332] on link "Apply" at bounding box center [757, 331] width 101 height 40
